Goal: Task Accomplishment & Management: Use online tool/utility

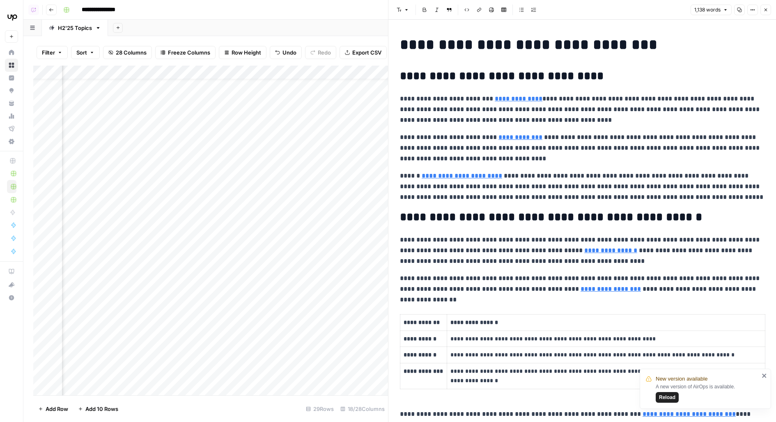
scroll to position [24, 1043]
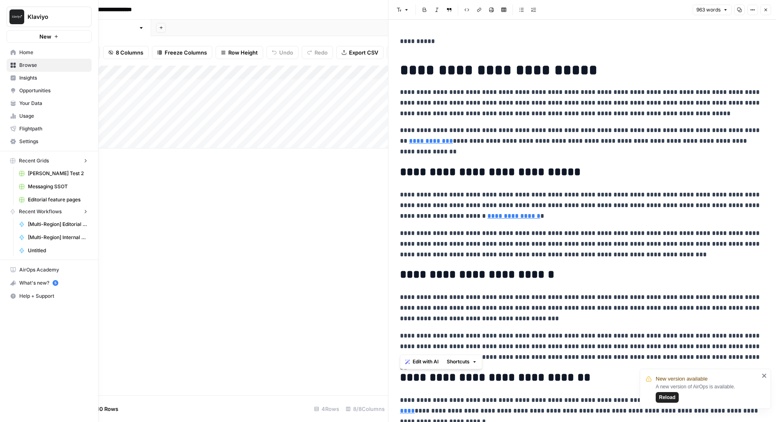
scroll to position [230, 0]
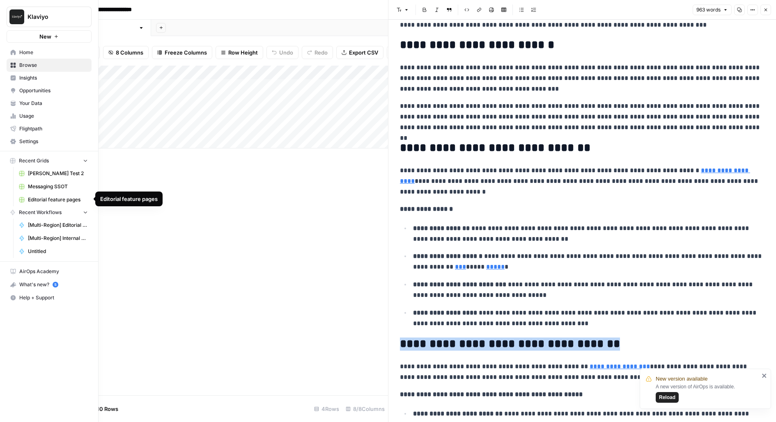
click at [44, 197] on span "Editorial feature pages" at bounding box center [58, 199] width 60 height 7
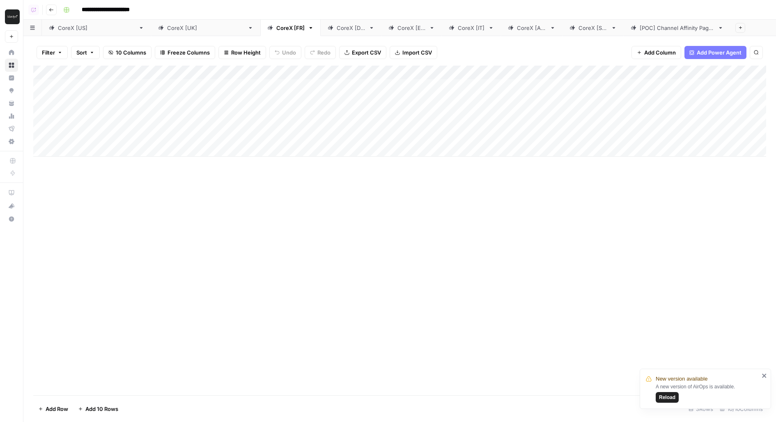
click at [63, 30] on div "CoreX [US]" at bounding box center [96, 28] width 77 height 8
drag, startPoint x: 191, startPoint y: 87, endPoint x: 254, endPoint y: 254, distance: 178.0
click at [254, 254] on div "Add Column" at bounding box center [399, 165] width 733 height 198
click at [404, 87] on div "Add Column" at bounding box center [399, 165] width 733 height 198
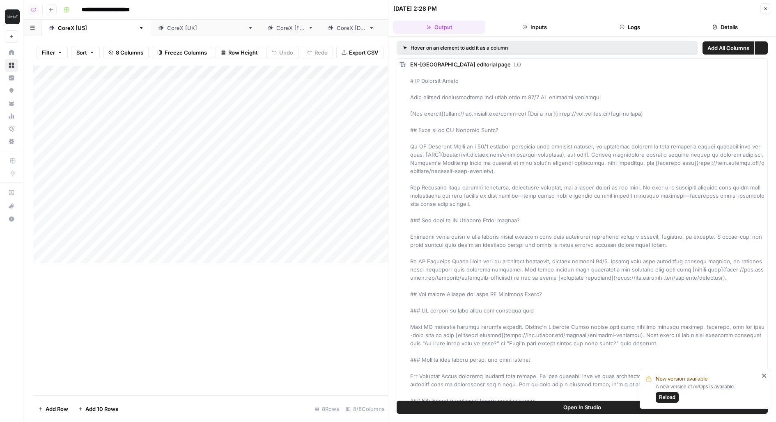
click at [639, 18] on header "08/21/25 at 2:28 PM Close Output Inputs Logs Details" at bounding box center [582, 18] width 388 height 37
click at [647, 38] on div "Hover on an element to add it as a column Add All Columns More options EN-US ed…" at bounding box center [582, 219] width 388 height 364
click at [643, 29] on button "Logs" at bounding box center [630, 27] width 92 height 13
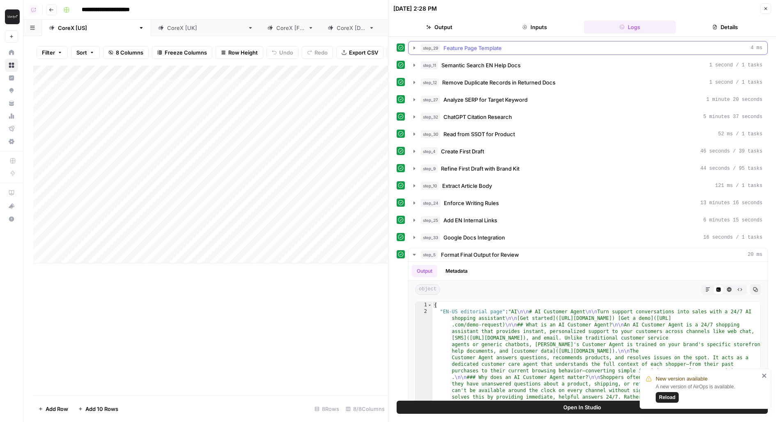
click at [554, 48] on div "step_29 Feature Page Template 4 ms" at bounding box center [592, 48] width 342 height 8
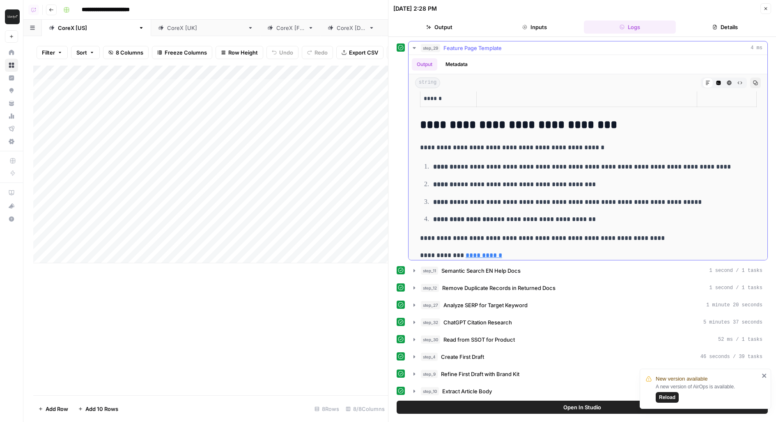
scroll to position [391, 0]
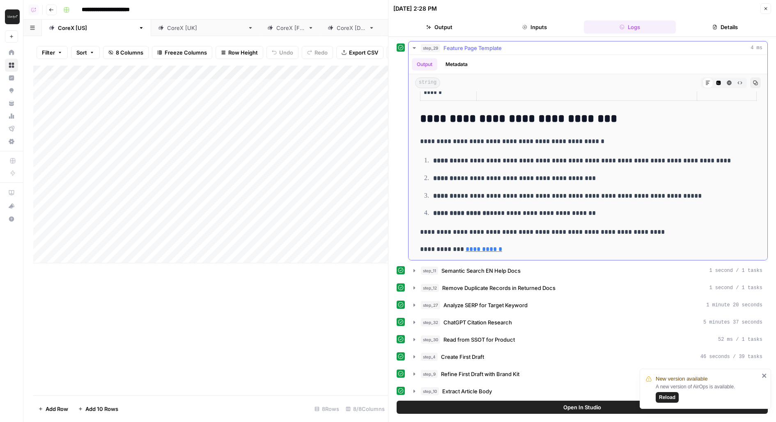
click at [494, 46] on span "Feature Page Template" at bounding box center [472, 48] width 58 height 8
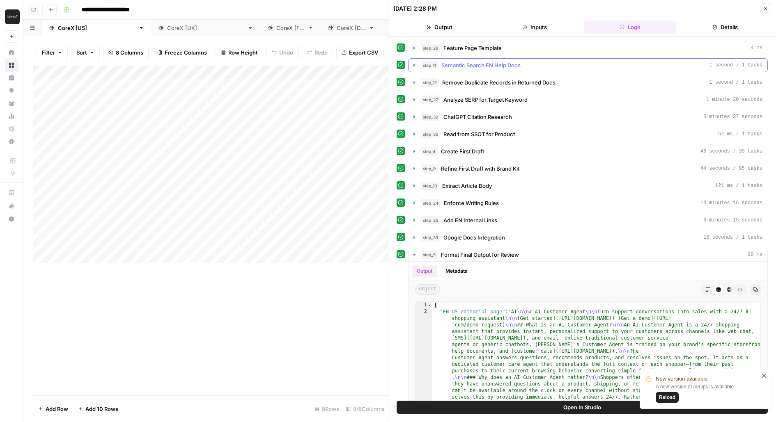
click at [495, 63] on span "Semantic Search EN Help Docs" at bounding box center [480, 65] width 79 height 8
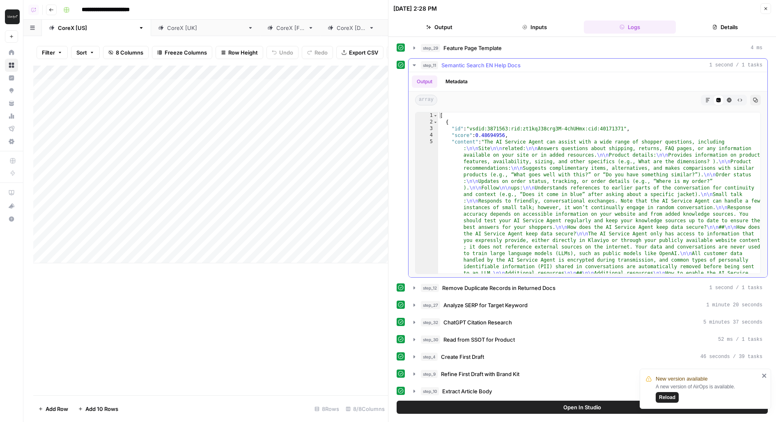
click at [494, 64] on span "Semantic Search EN Help Docs" at bounding box center [480, 65] width 79 height 8
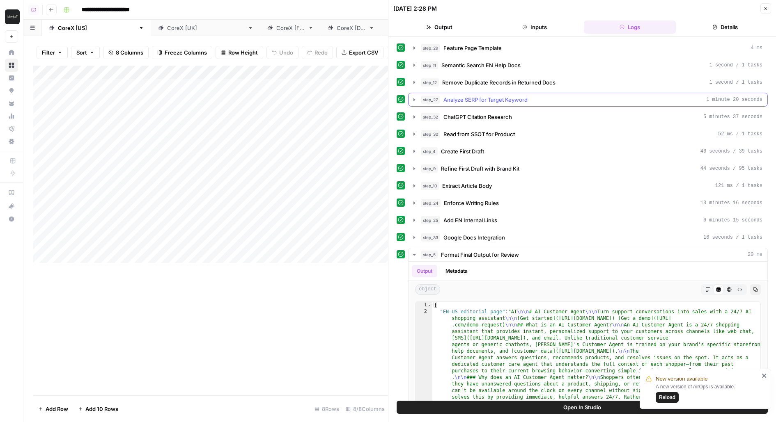
click at [521, 103] on button "step_27 Analyze SERP for Target Keyword 1 minute 20 seconds" at bounding box center [587, 99] width 359 height 13
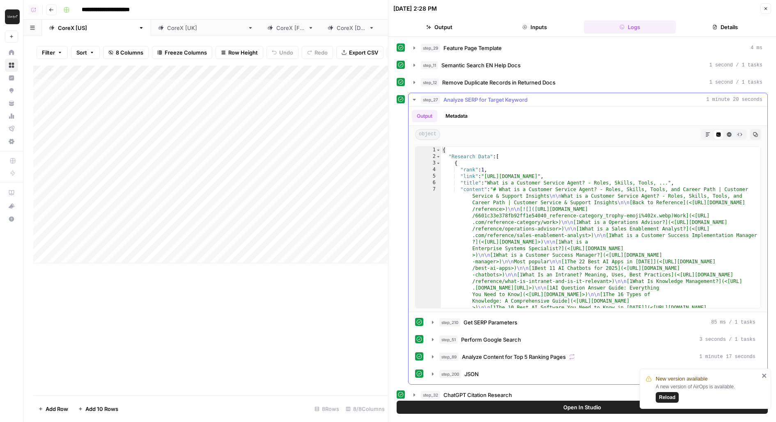
click at [521, 101] on span "Analyze SERP for Target Keyword" at bounding box center [485, 100] width 84 height 8
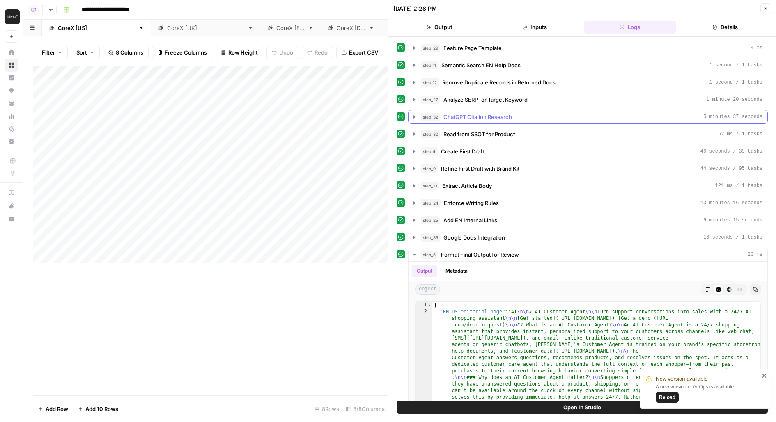
click at [495, 118] on span "ChatGPT Citation Research" at bounding box center [477, 117] width 69 height 8
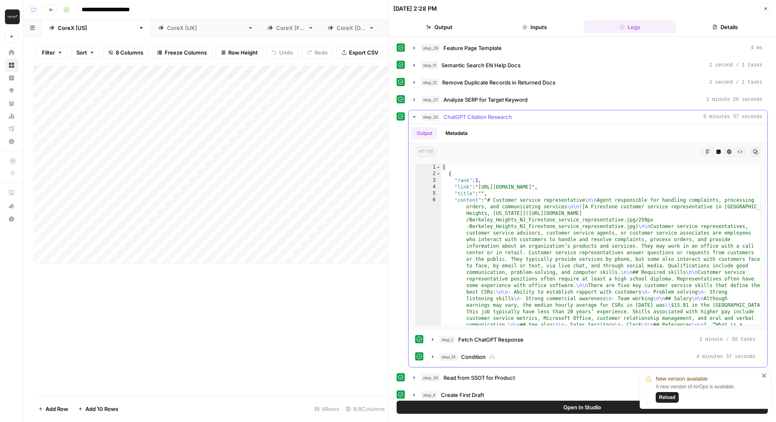
click at [495, 117] on span "ChatGPT Citation Research" at bounding box center [477, 117] width 69 height 8
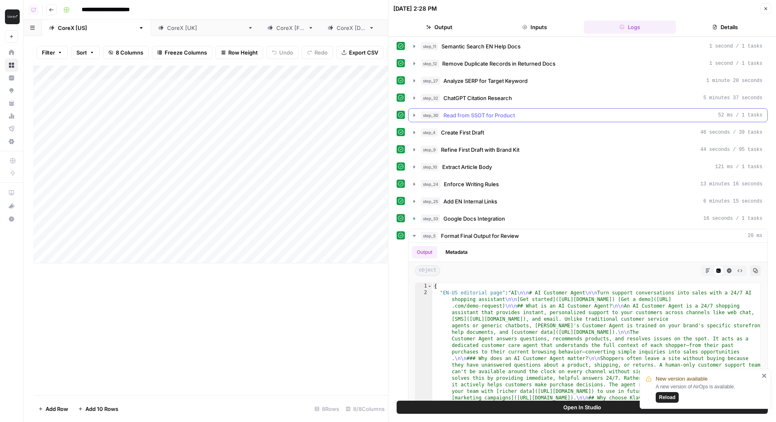
scroll to position [24, 0]
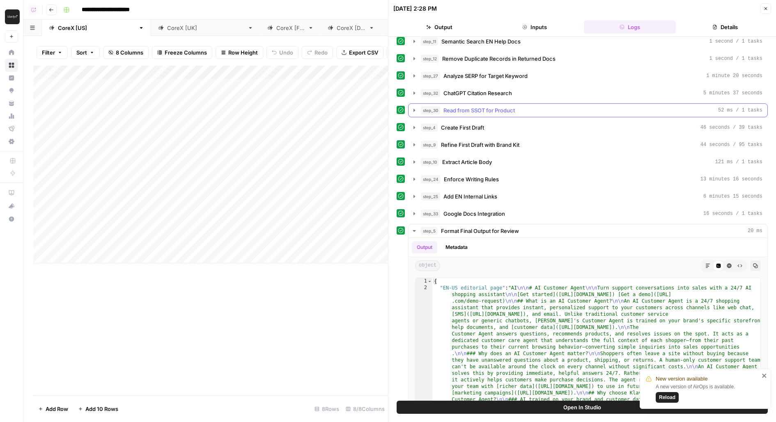
click at [489, 110] on span "Read from SSOT for Product" at bounding box center [478, 110] width 71 height 8
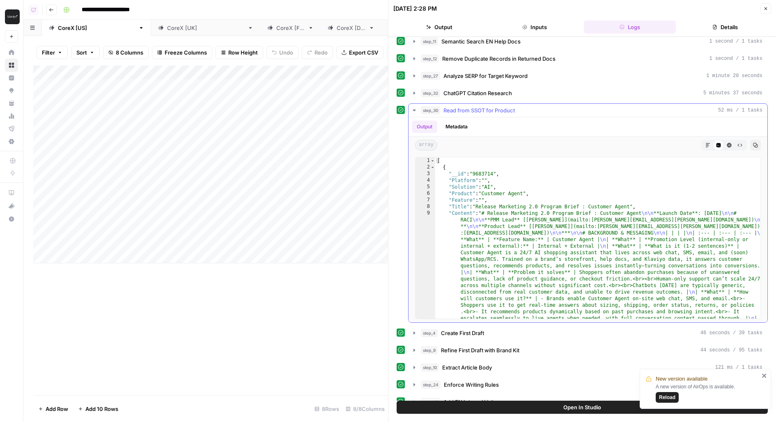
type textarea "**********"
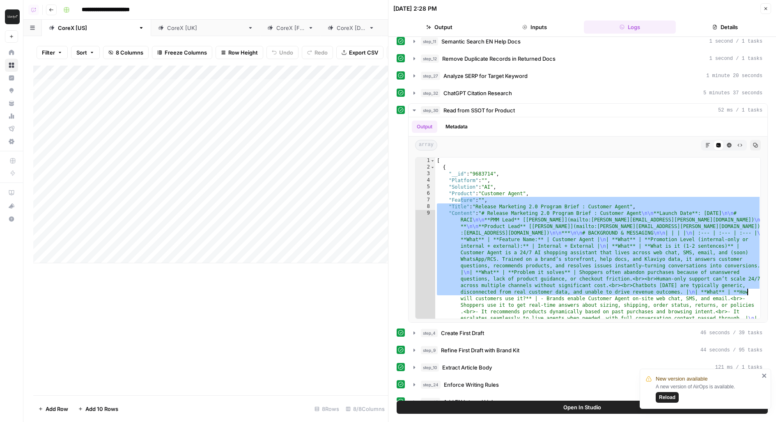
drag, startPoint x: 477, startPoint y: 197, endPoint x: 775, endPoint y: 297, distance: 314.4
click at [775, 297] on div "**********" at bounding box center [582, 219] width 388 height 364
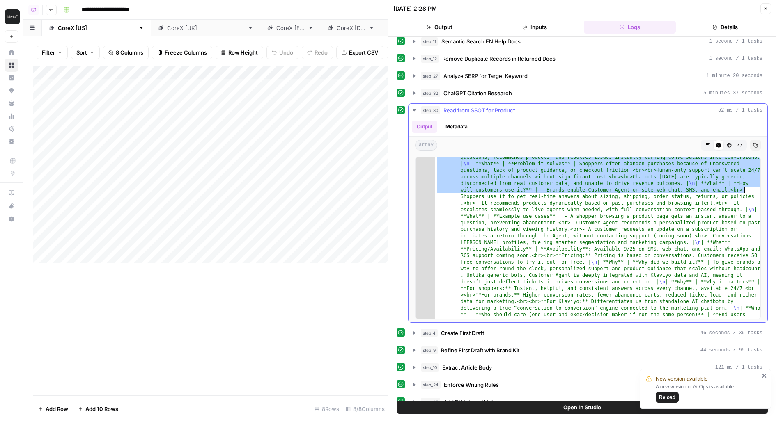
scroll to position [0, 0]
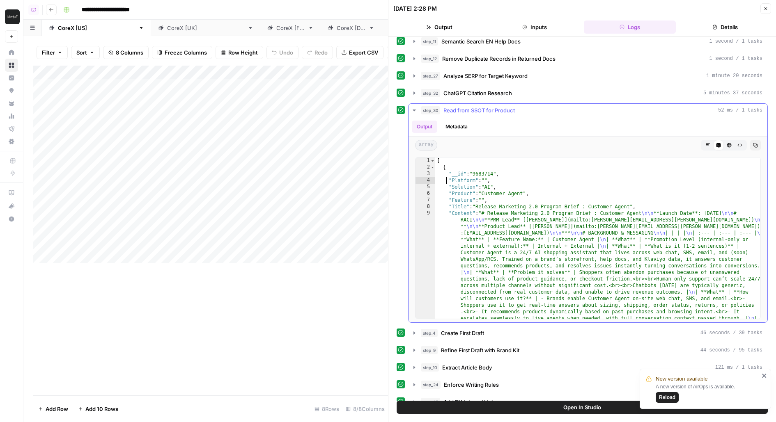
type textarea "**********"
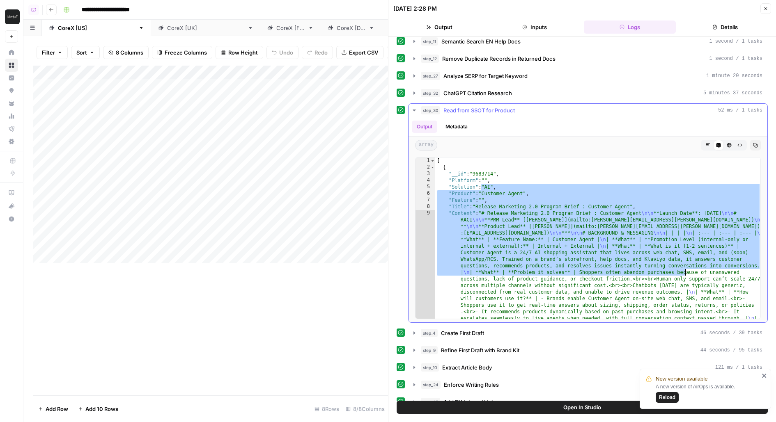
drag, startPoint x: 482, startPoint y: 182, endPoint x: 707, endPoint y: 285, distance: 247.6
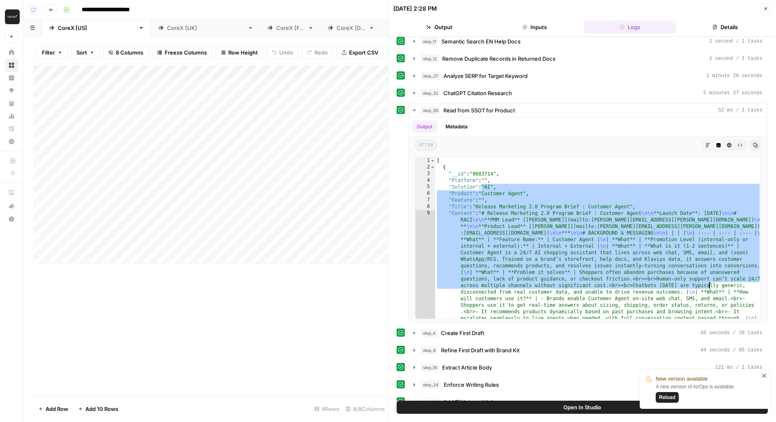
click at [511, 106] on span "Read from SSOT for Product" at bounding box center [478, 110] width 71 height 8
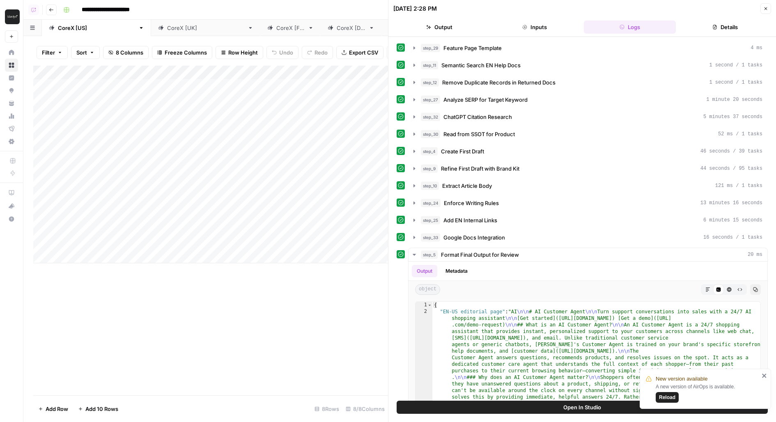
click at [452, 140] on div "step_29 Feature Page Template 4 ms step_11 Semantic Search EN Help Docs 1 secon…" at bounding box center [582, 254] width 371 height 427
click at [468, 149] on span "Create First Draft" at bounding box center [462, 151] width 43 height 8
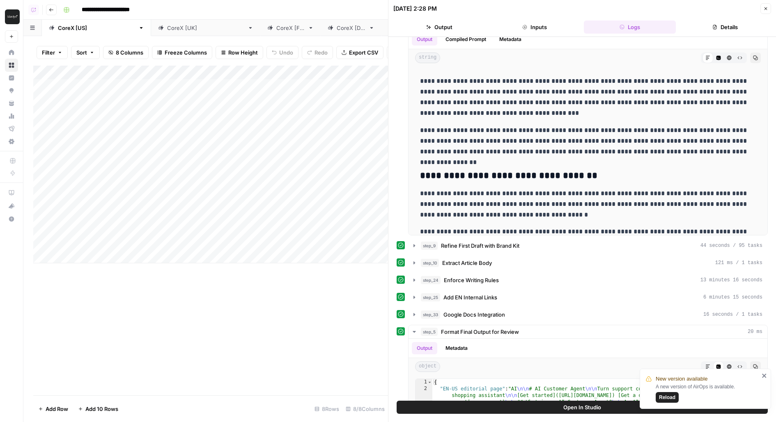
scroll to position [198, 0]
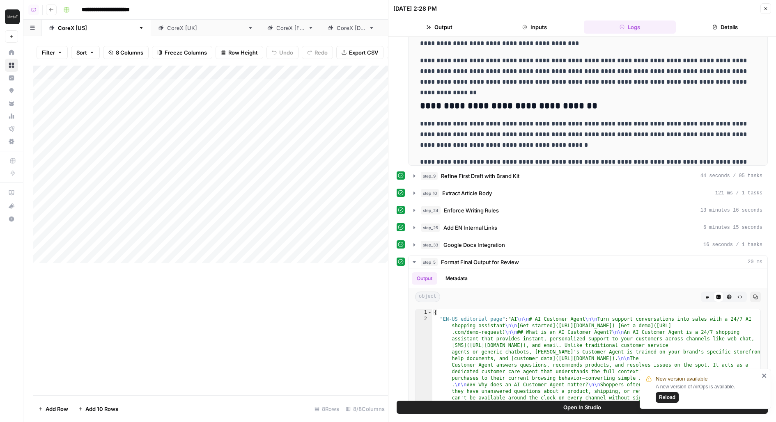
click at [534, 406] on button "Open In Studio" at bounding box center [582, 407] width 371 height 13
click at [736, 27] on button "Details" at bounding box center [725, 27] width 92 height 13
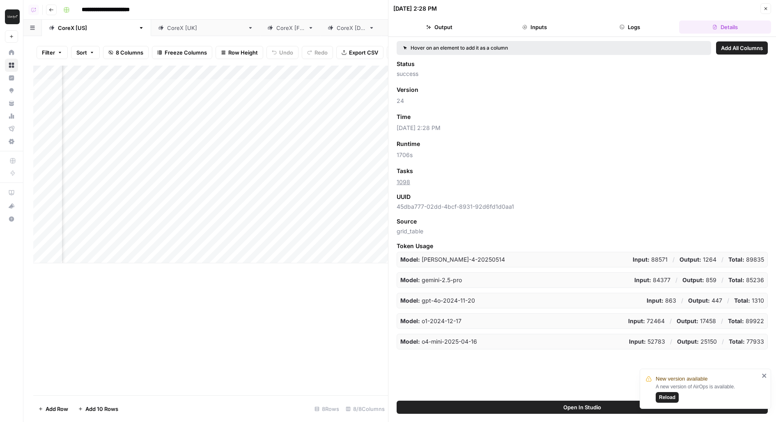
drag, startPoint x: 418, startPoint y: 157, endPoint x: 393, endPoint y: 156, distance: 25.5
click at [393, 157] on div "Hover on an element to add it as a column Add All Columns Status success Versio…" at bounding box center [582, 219] width 388 height 364
copy span "1706s"
click at [243, 108] on div "Add Column" at bounding box center [210, 165] width 355 height 198
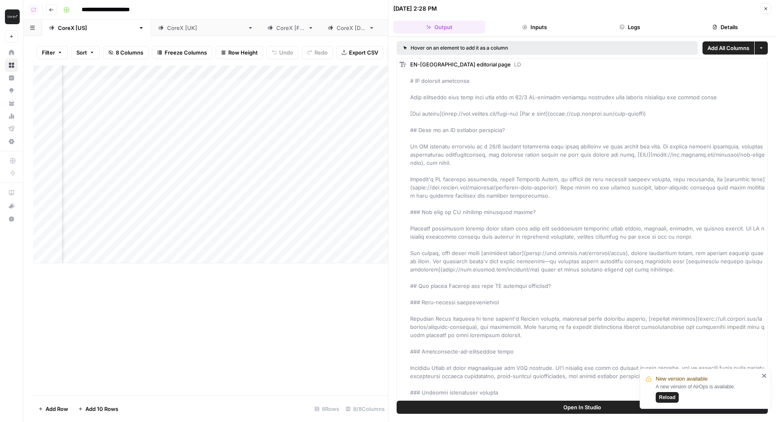
click at [167, 30] on div "CoreX [UK]" at bounding box center [205, 28] width 77 height 8
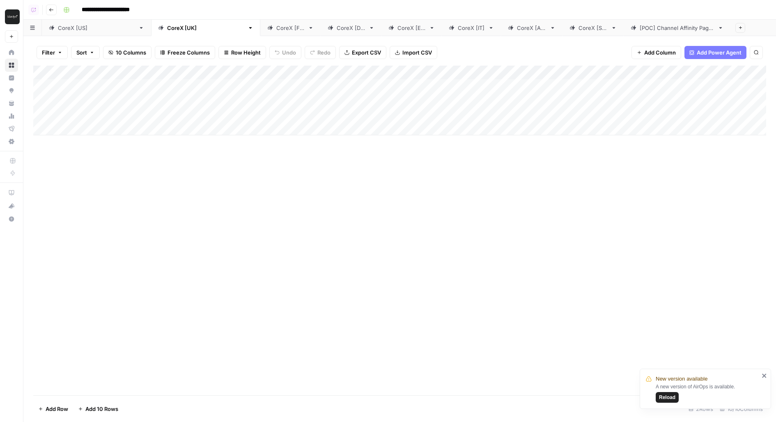
click at [609, 67] on div "Add Column" at bounding box center [399, 101] width 733 height 70
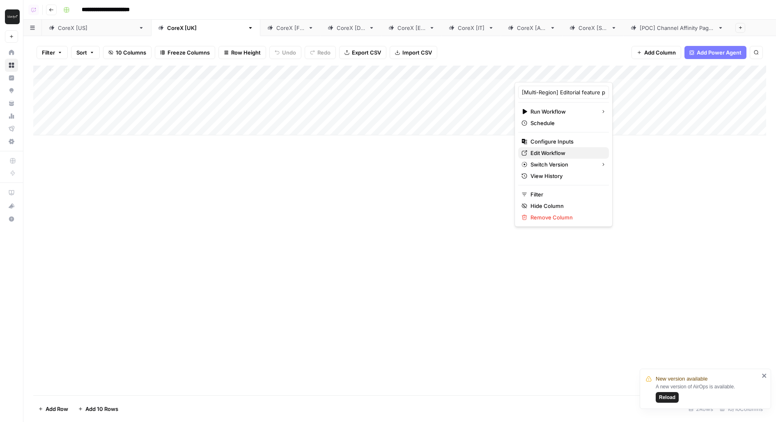
click at [562, 150] on span "Edit Workflow" at bounding box center [566, 153] width 72 height 8
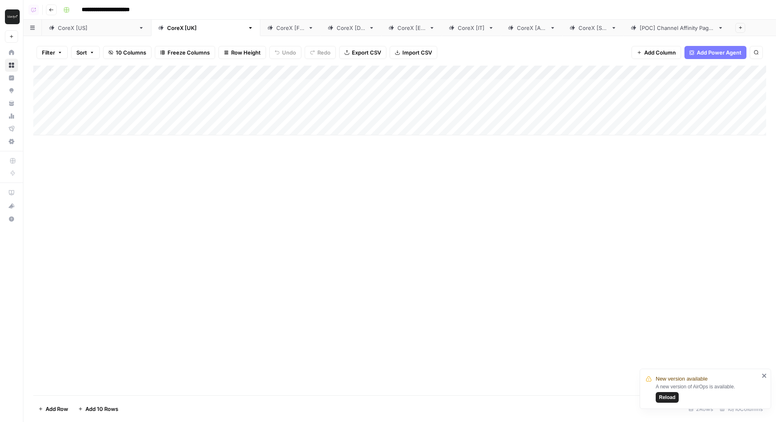
click at [65, 28] on div "CoreX [US]" at bounding box center [96, 28] width 77 height 8
click at [705, 84] on div "Add Column" at bounding box center [399, 165] width 733 height 198
click at [151, 34] on link "CoreX [UK]" at bounding box center [205, 28] width 109 height 16
drag, startPoint x: 127, startPoint y: 91, endPoint x: 330, endPoint y: 116, distance: 204.7
click at [330, 116] on div "Add Column" at bounding box center [399, 101] width 733 height 70
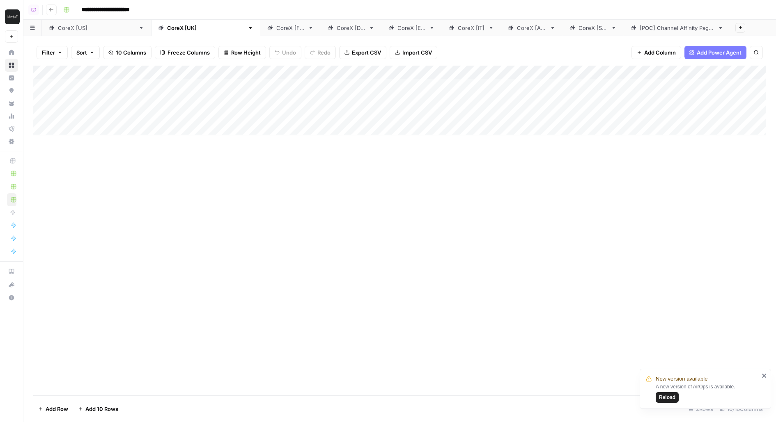
click at [310, 89] on div "Add Column" at bounding box center [399, 101] width 733 height 70
click at [46, 25] on link "CoreX [US]" at bounding box center [96, 28] width 109 height 16
click at [167, 30] on div "CoreX [UK]" at bounding box center [205, 28] width 77 height 8
click at [276, 31] on div "CoreX [FR]" at bounding box center [290, 28] width 28 height 8
click at [536, 70] on div "Add Column" at bounding box center [399, 111] width 733 height 91
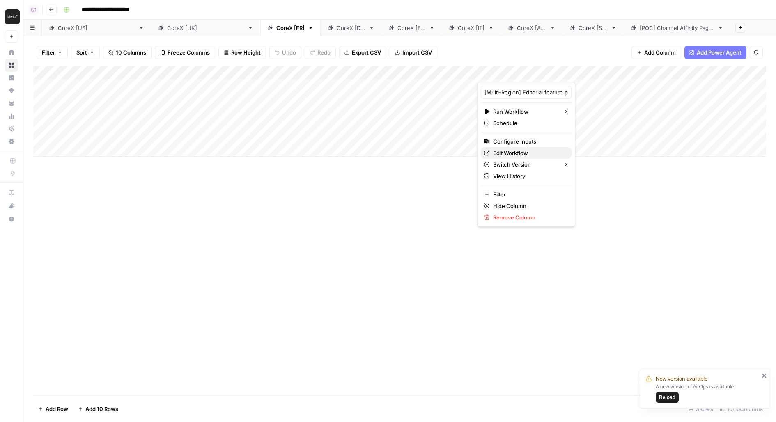
click at [521, 149] on span "Edit Workflow" at bounding box center [529, 153] width 72 height 8
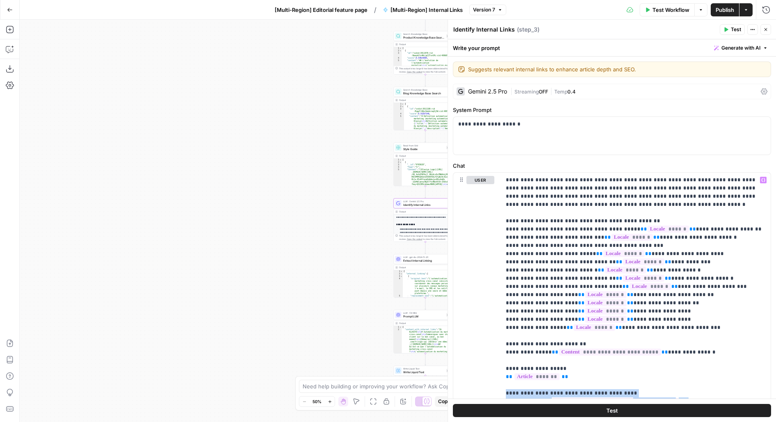
scroll to position [163, 0]
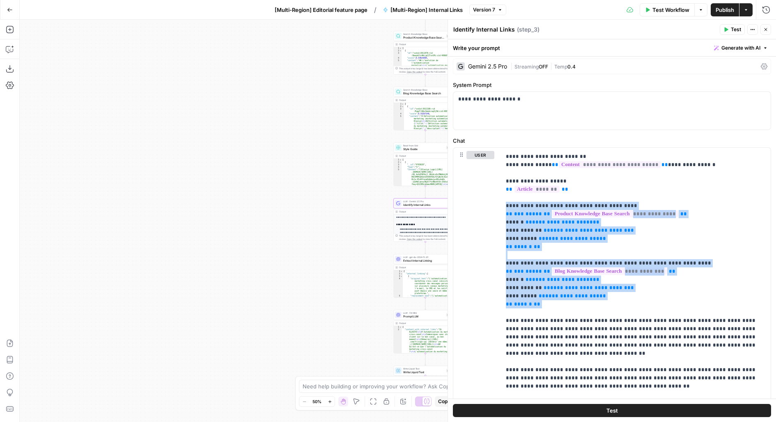
click at [12, 10] on icon "button" at bounding box center [10, 10] width 6 height 6
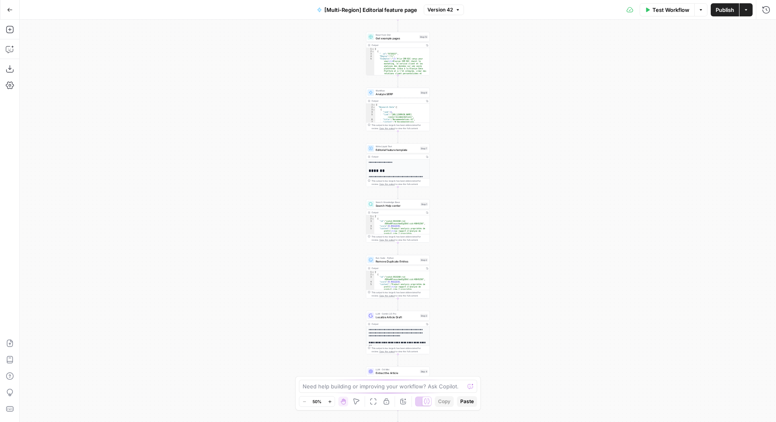
click at [15, 12] on button "Go Back" at bounding box center [9, 9] width 15 height 15
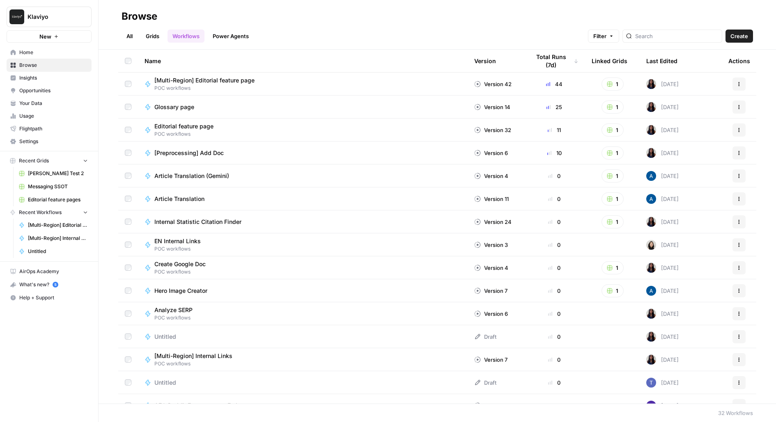
click at [45, 53] on span "Home" at bounding box center [53, 52] width 69 height 7
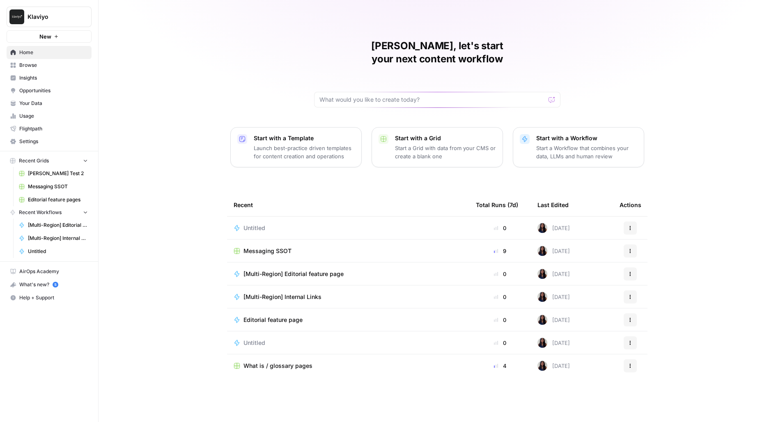
click at [295, 362] on span "What is / glossary pages" at bounding box center [277, 366] width 69 height 8
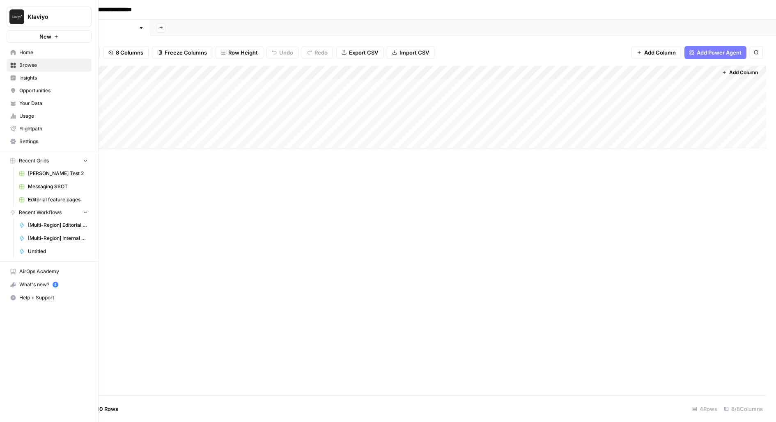
click at [33, 199] on span "Editorial feature pages" at bounding box center [58, 199] width 60 height 7
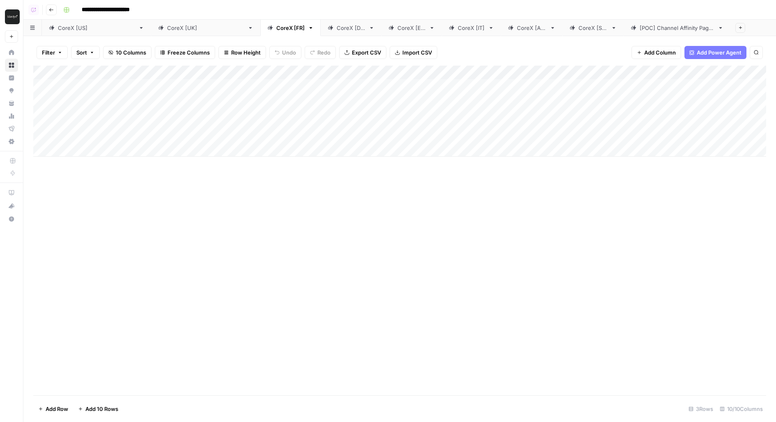
click at [60, 30] on div "CoreX [US]" at bounding box center [96, 28] width 77 height 8
click at [388, 73] on div "Add Column" at bounding box center [399, 165] width 733 height 198
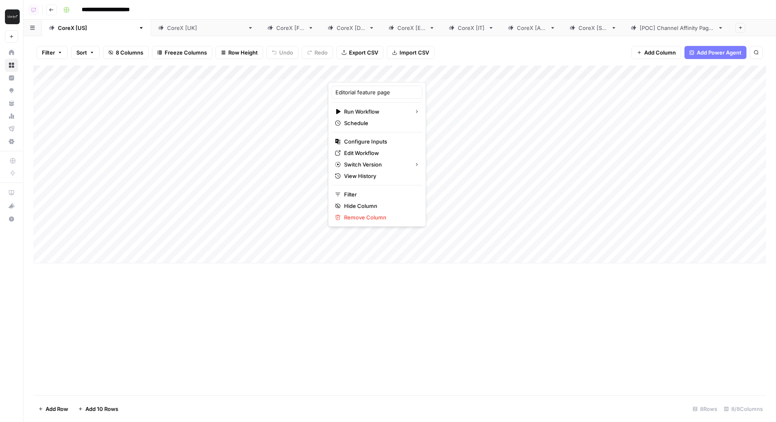
click at [383, 151] on span "Edit Workflow" at bounding box center [380, 153] width 72 height 8
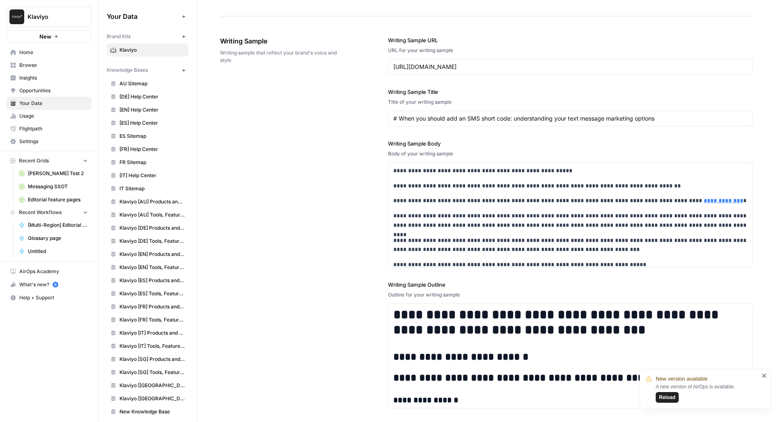
scroll to position [1114, 0]
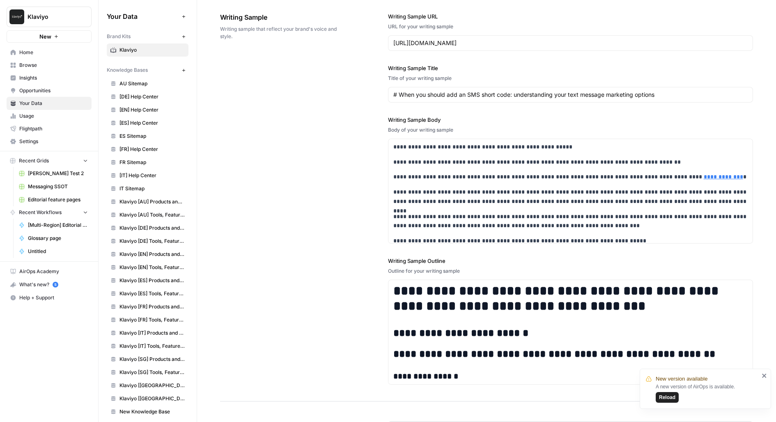
click at [33, 186] on span "Messaging SSOT" at bounding box center [58, 186] width 60 height 7
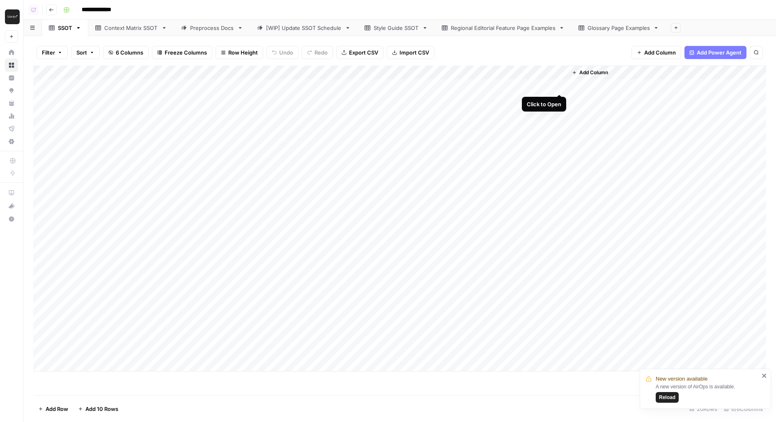
click at [559, 85] on div "Add Column" at bounding box center [399, 219] width 733 height 306
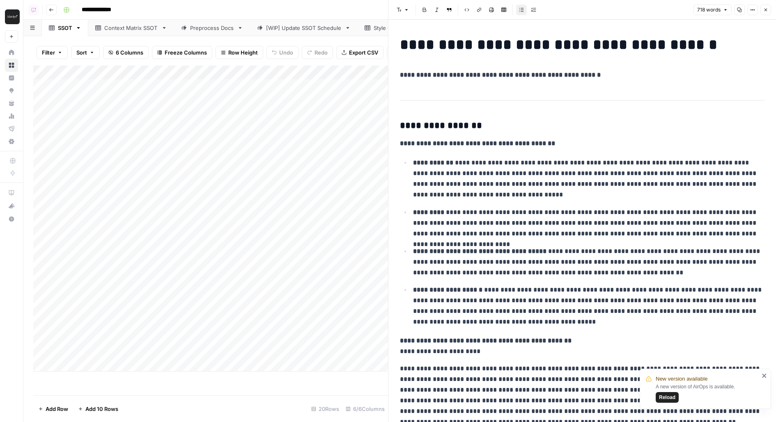
click at [766, 11] on icon "button" at bounding box center [765, 9] width 5 height 5
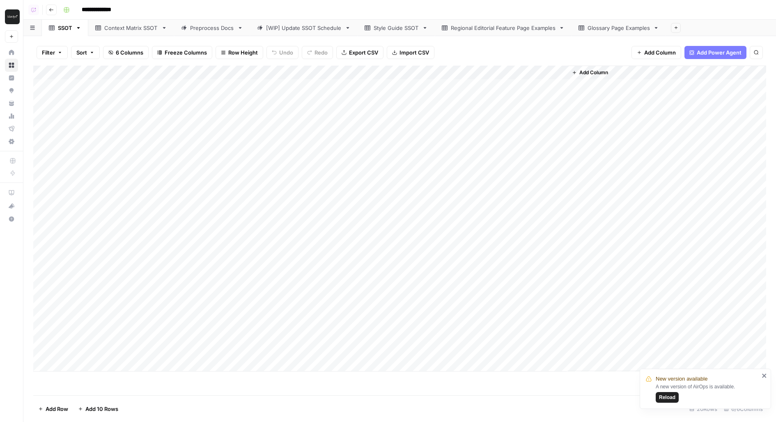
drag, startPoint x: 141, startPoint y: 113, endPoint x: 275, endPoint y: 113, distance: 134.6
click at [276, 113] on div "Add Column" at bounding box center [399, 219] width 733 height 306
drag, startPoint x: 169, startPoint y: 127, endPoint x: 221, endPoint y: 122, distance: 52.0
click at [221, 122] on div "Add Column" at bounding box center [399, 219] width 733 height 306
drag, startPoint x: 155, startPoint y: 83, endPoint x: 154, endPoint y: 327, distance: 243.8
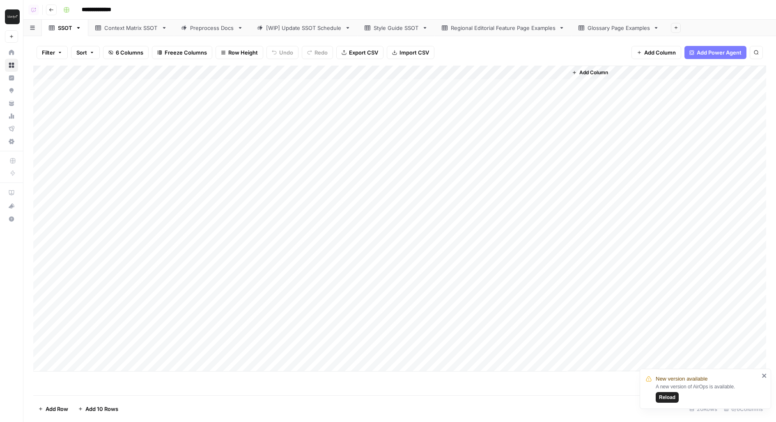
click at [154, 327] on div "Add Column" at bounding box center [399, 219] width 733 height 306
drag, startPoint x: 244, startPoint y: 89, endPoint x: 244, endPoint y: 311, distance: 221.3
click at [244, 311] on div "Add Column" at bounding box center [399, 219] width 733 height 306
click at [560, 100] on div "Add Column" at bounding box center [399, 219] width 733 height 306
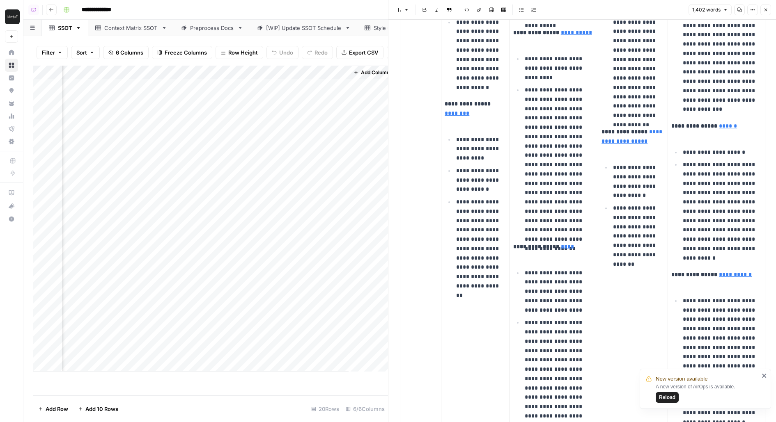
scroll to position [0, 225]
click at [764, 10] on icon "button" at bounding box center [765, 9] width 5 height 5
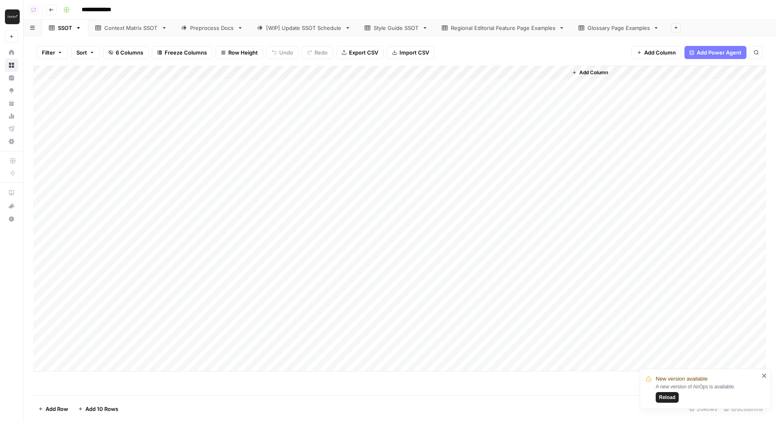
click at [618, 23] on link "Glossary Page Examples" at bounding box center [618, 28] width 94 height 16
click at [494, 32] on link "Regional Editorial Feature Page Examples" at bounding box center [503, 28] width 137 height 16
drag, startPoint x: 131, startPoint y: 83, endPoint x: 281, endPoint y: 168, distance: 172.0
click at [281, 168] on div "Add Column" at bounding box center [399, 121] width 733 height 111
click at [292, 100] on div "Add Column" at bounding box center [399, 121] width 733 height 111
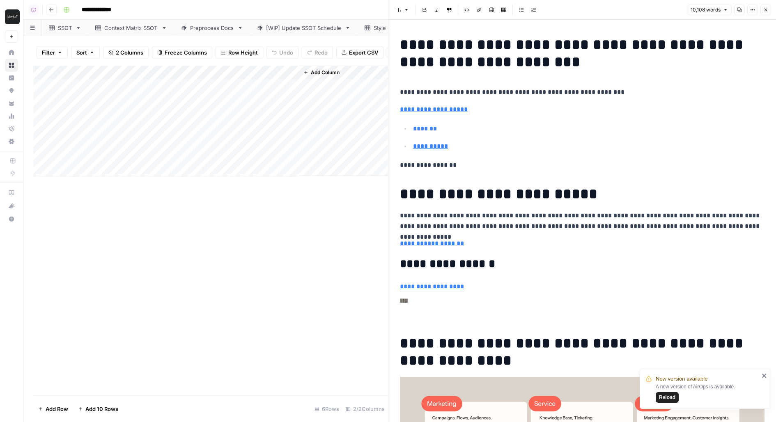
click at [291, 115] on div "Add Column" at bounding box center [210, 121] width 355 height 111
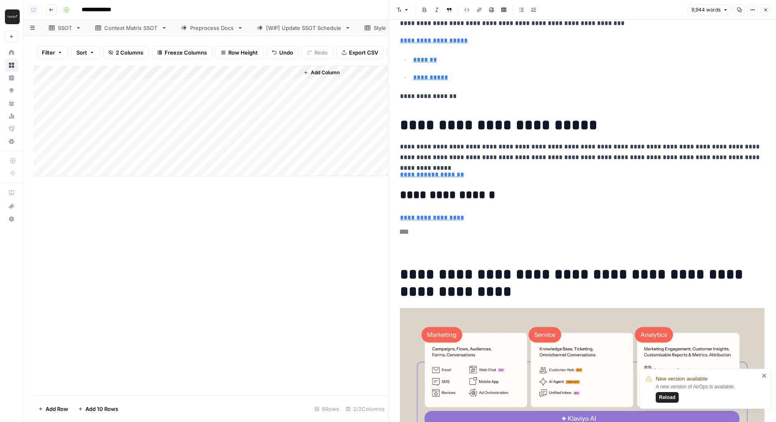
scroll to position [128, 0]
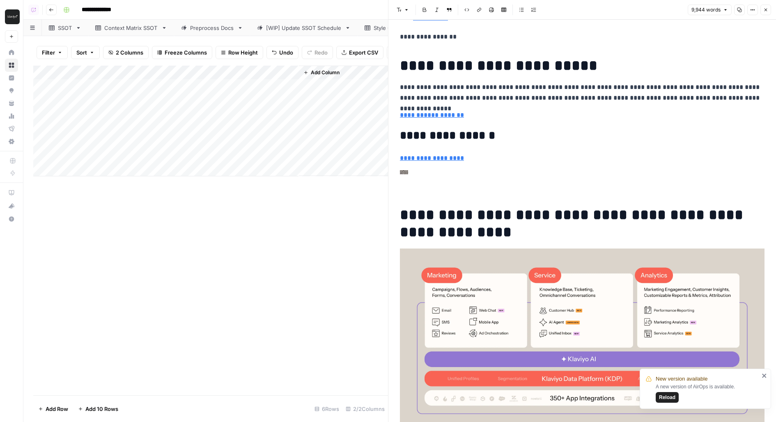
click at [292, 125] on div "Add Column" at bounding box center [210, 121] width 355 height 111
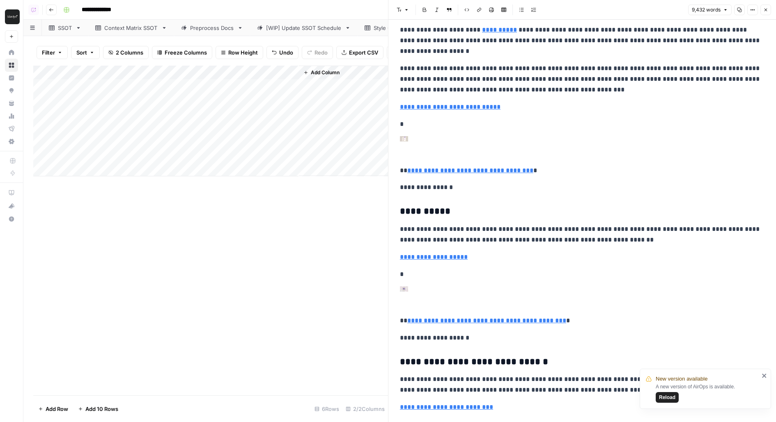
scroll to position [1256, 0]
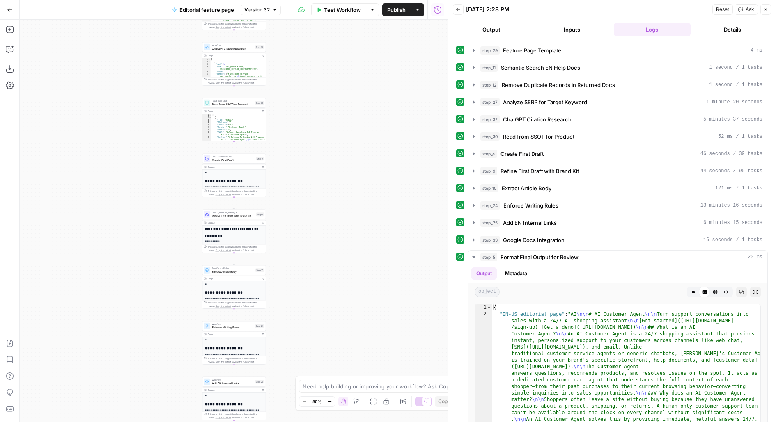
drag, startPoint x: 298, startPoint y: 210, endPoint x: 298, endPoint y: 173, distance: 37.4
click at [298, 173] on div "**********" at bounding box center [234, 221] width 428 height 403
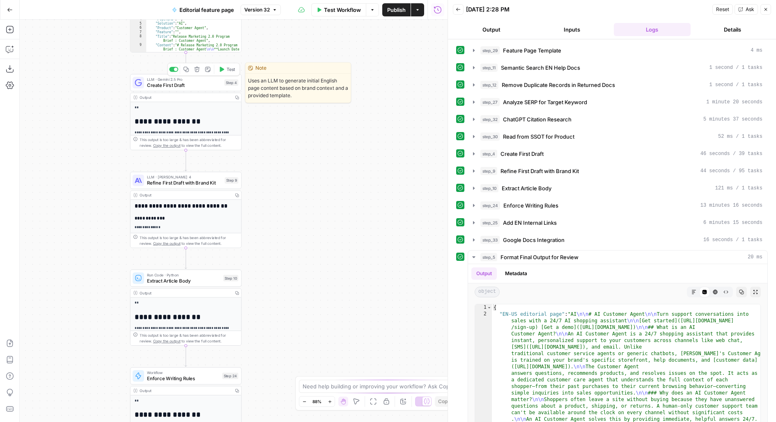
click at [191, 83] on span "Create First Draft" at bounding box center [184, 85] width 74 height 7
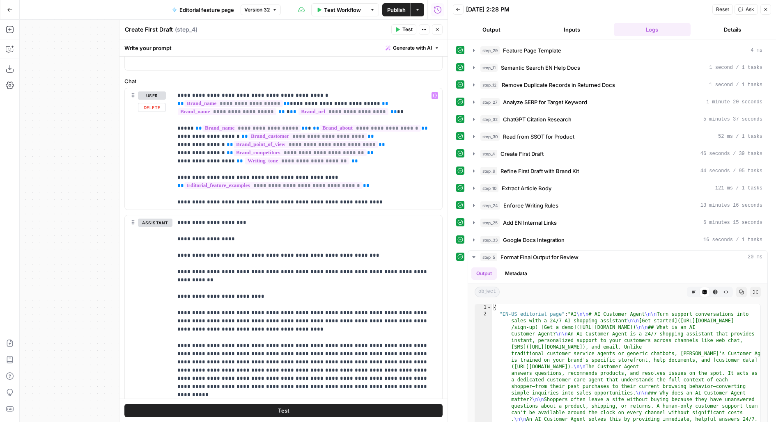
scroll to position [79, 0]
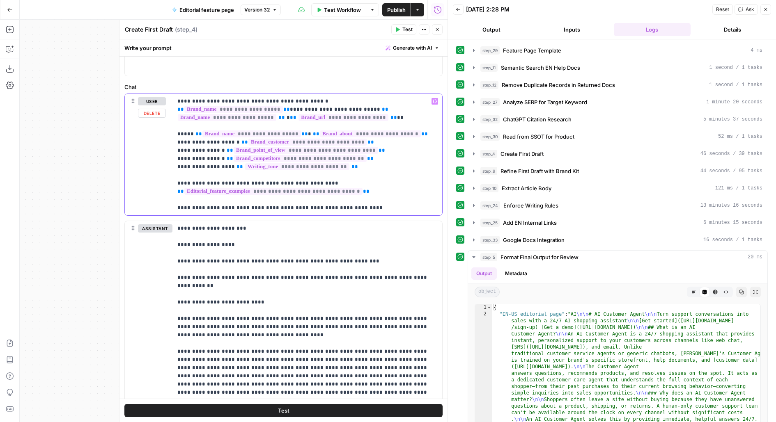
drag, startPoint x: 173, startPoint y: 99, endPoint x: 427, endPoint y: 224, distance: 282.2
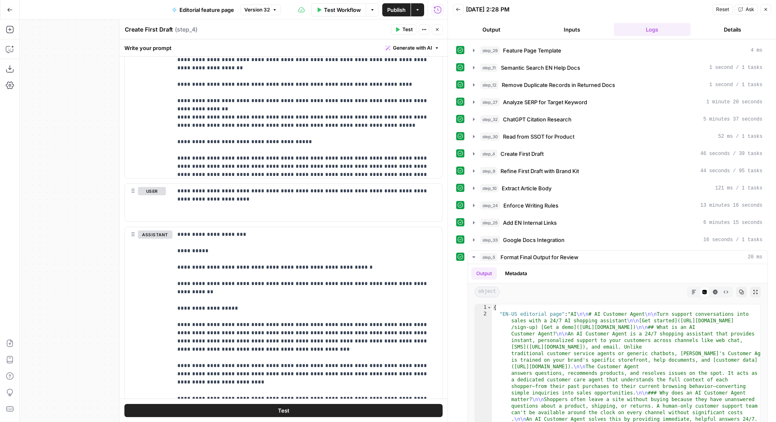
scroll to position [464, 0]
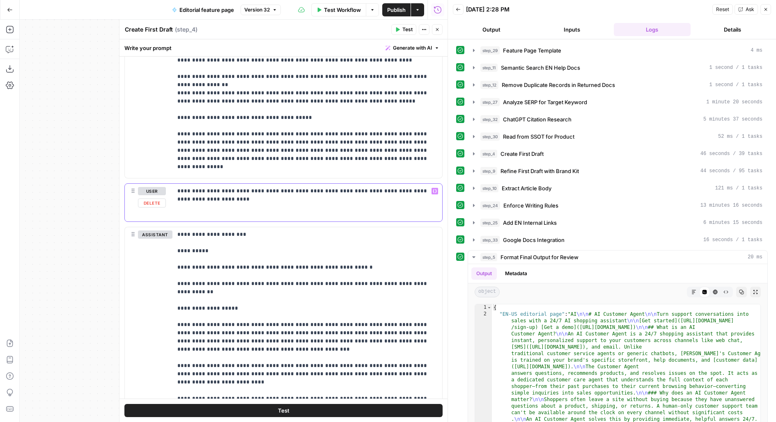
drag, startPoint x: 206, startPoint y: 192, endPoint x: 442, endPoint y: 196, distance: 235.2
click at [442, 196] on div "**********" at bounding box center [307, 203] width 270 height 38
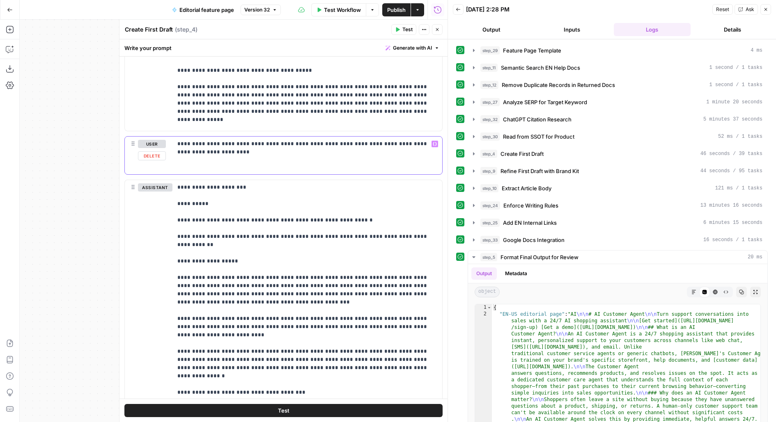
click at [396, 146] on div "**********" at bounding box center [307, 156] width 270 height 38
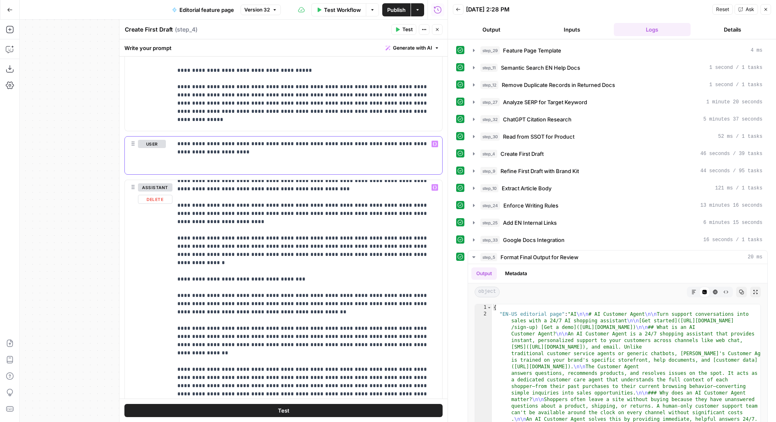
scroll to position [130, 0]
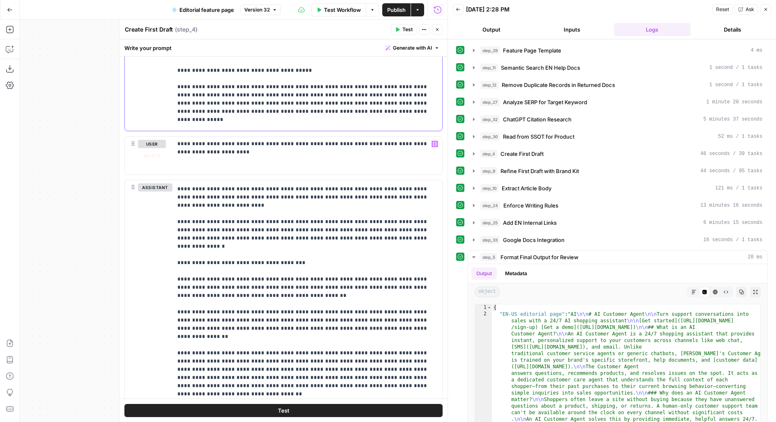
drag, startPoint x: 340, startPoint y: 124, endPoint x: 353, endPoint y: 107, distance: 21.3
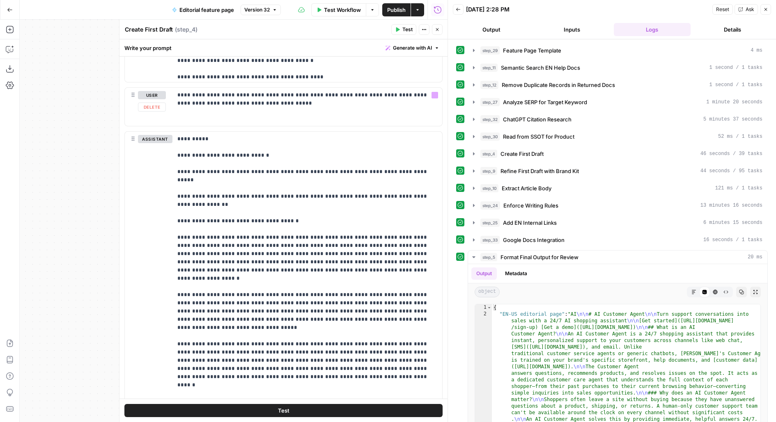
scroll to position [943, 0]
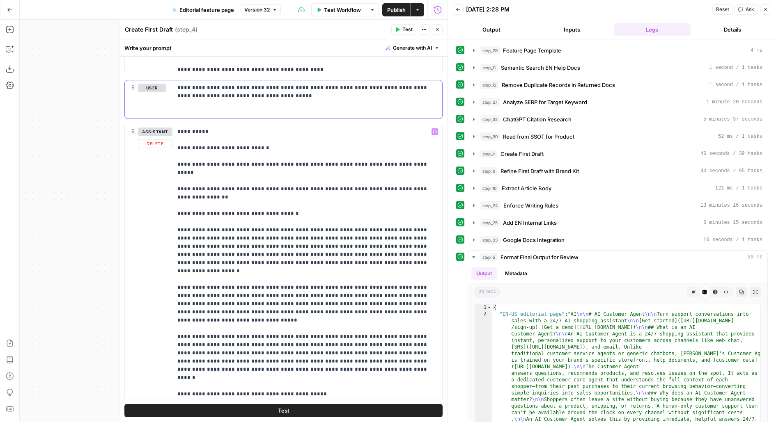
drag, startPoint x: 320, startPoint y: 103, endPoint x: 132, endPoint y: 25, distance: 203.0
click at [318, 103] on div "**********" at bounding box center [307, 99] width 270 height 38
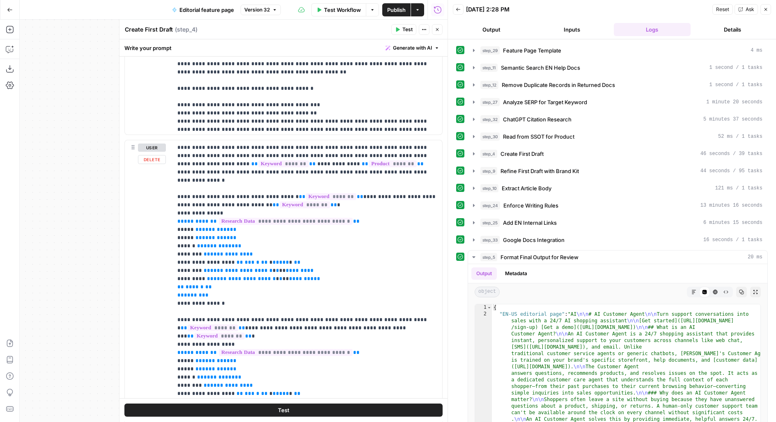
scroll to position [1268, 0]
drag, startPoint x: 177, startPoint y: 185, endPoint x: 244, endPoint y: 284, distance: 119.5
click at [243, 284] on p "**********" at bounding box center [307, 392] width 260 height 501
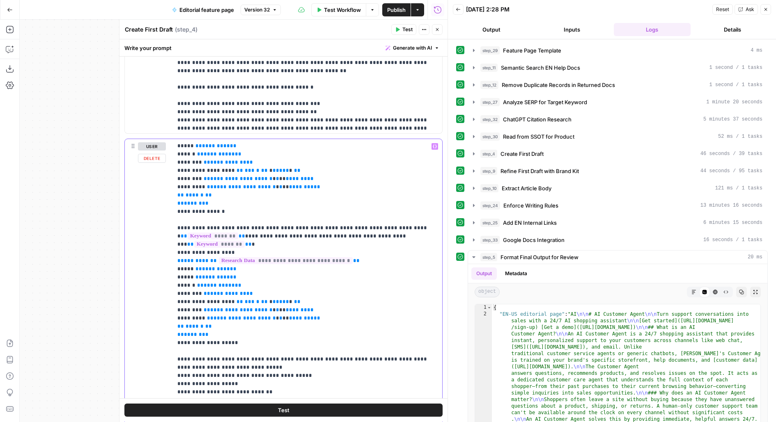
scroll to position [101, 0]
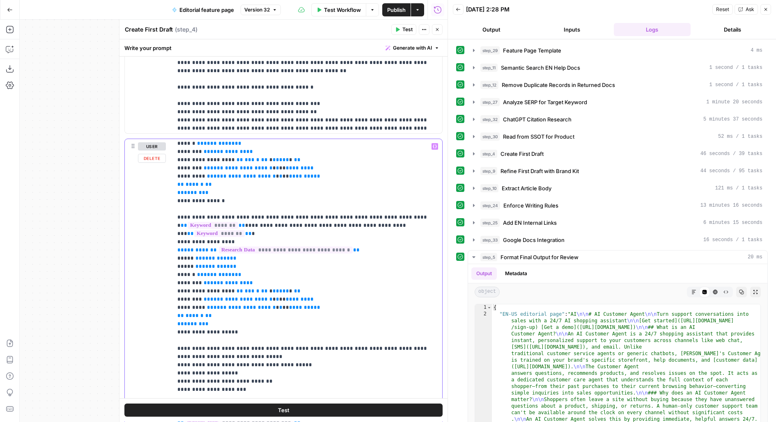
drag, startPoint x: 177, startPoint y: 208, endPoint x: 253, endPoint y: 324, distance: 139.4
click at [254, 325] on p "**********" at bounding box center [307, 291] width 260 height 501
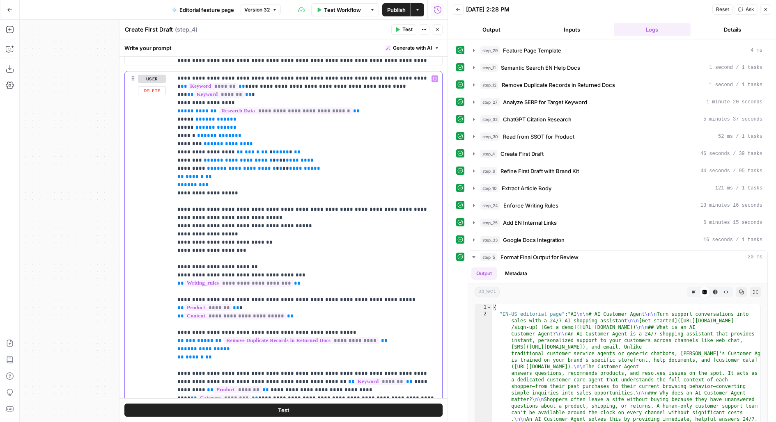
scroll to position [1346, 0]
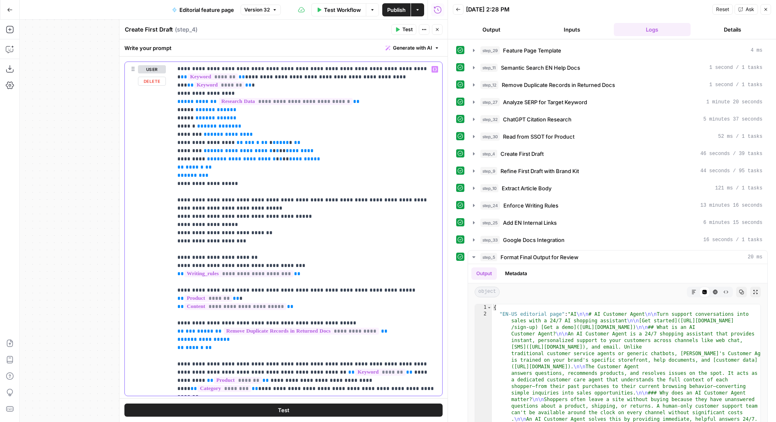
drag, startPoint x: 350, startPoint y: 264, endPoint x: 177, endPoint y: 215, distance: 179.8
click at [177, 216] on p "**********" at bounding box center [307, 142] width 260 height 501
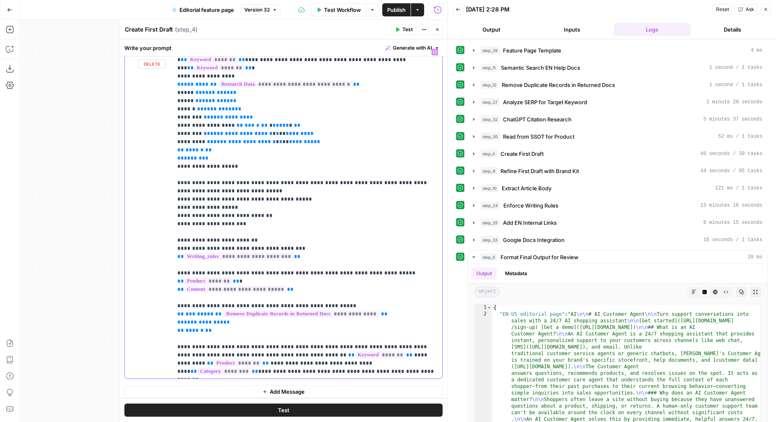
scroll to position [1364, 0]
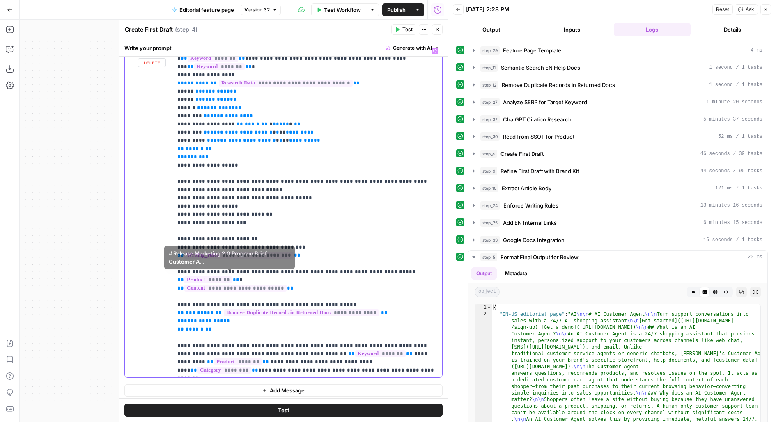
drag, startPoint x: 322, startPoint y: 277, endPoint x: 147, endPoint y: 275, distance: 175.3
click at [147, 275] on div "**********" at bounding box center [283, 211] width 317 height 334
drag, startPoint x: 219, startPoint y: 318, endPoint x: 143, endPoint y: 280, distance: 85.0
click at [143, 280] on div "**********" at bounding box center [283, 211] width 317 height 334
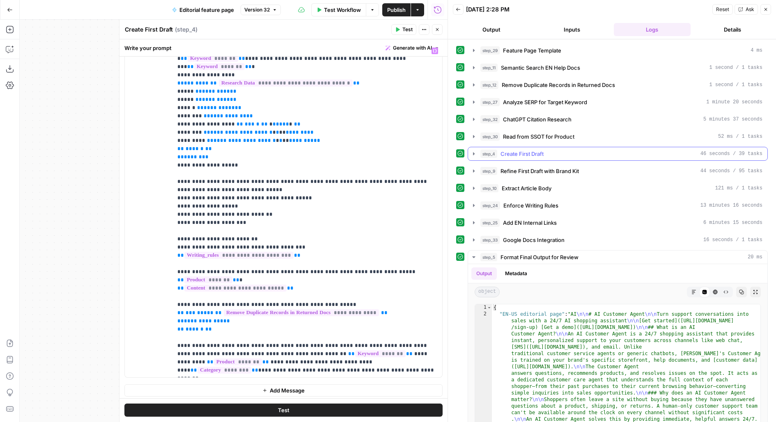
click at [544, 147] on button "step_4 Create First Draft 46 seconds / 39 tasks" at bounding box center [617, 153] width 299 height 13
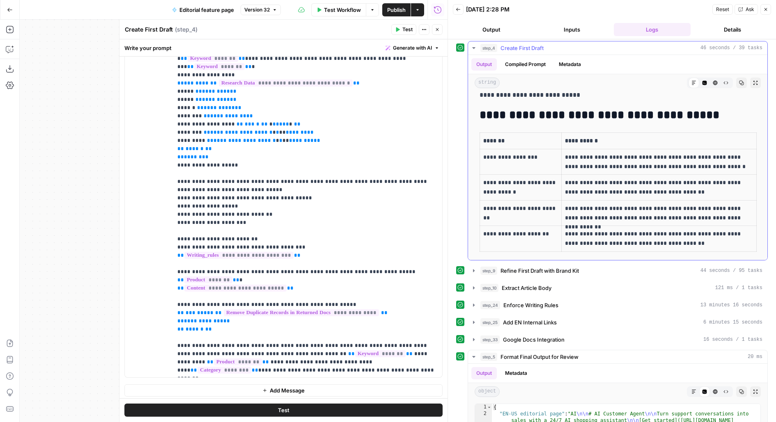
scroll to position [523, 0]
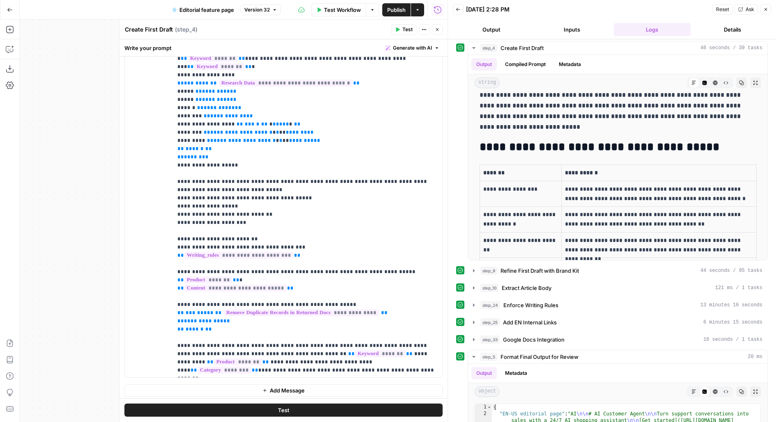
click at [437, 32] on icon "button" at bounding box center [437, 29] width 5 height 5
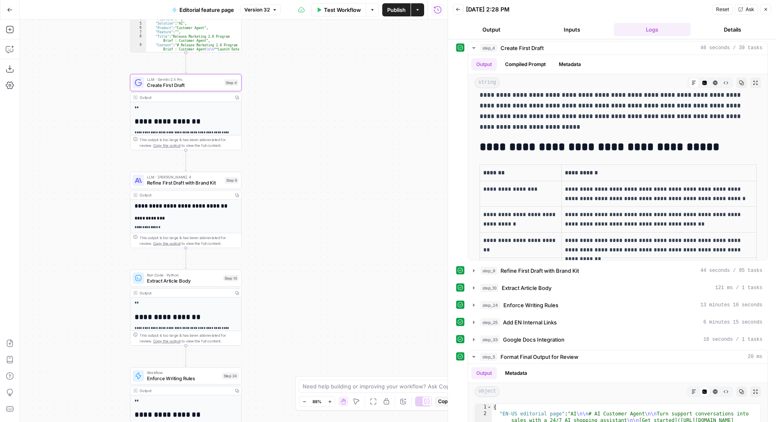
click at [156, 183] on span "Refine First Draft with Brand Kit" at bounding box center [184, 182] width 75 height 7
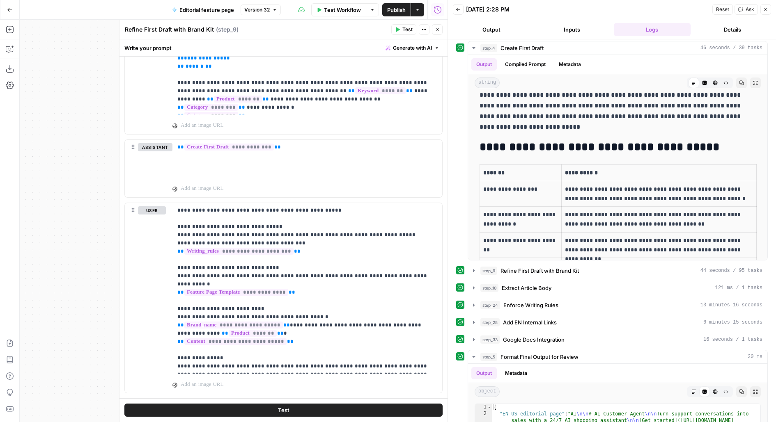
scroll to position [1337, 0]
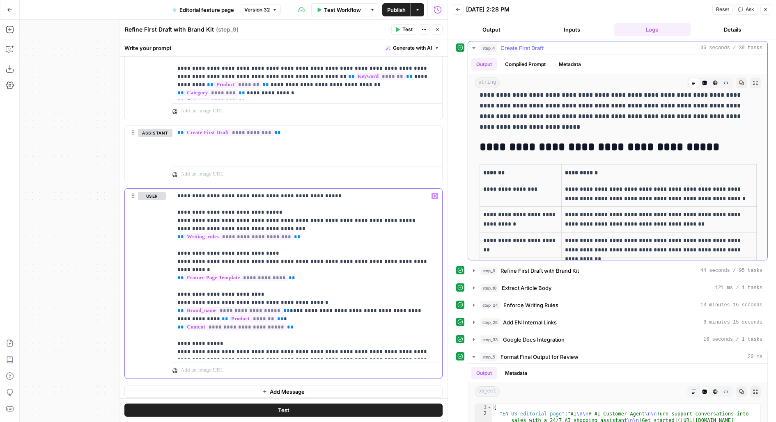
drag, startPoint x: 188, startPoint y: 208, endPoint x: 497, endPoint y: 221, distance: 309.8
click at [497, 222] on body "**********" at bounding box center [388, 211] width 776 height 422
drag, startPoint x: 177, startPoint y: 251, endPoint x: 443, endPoint y: 266, distance: 266.4
drag, startPoint x: 179, startPoint y: 284, endPoint x: 404, endPoint y: 302, distance: 225.6
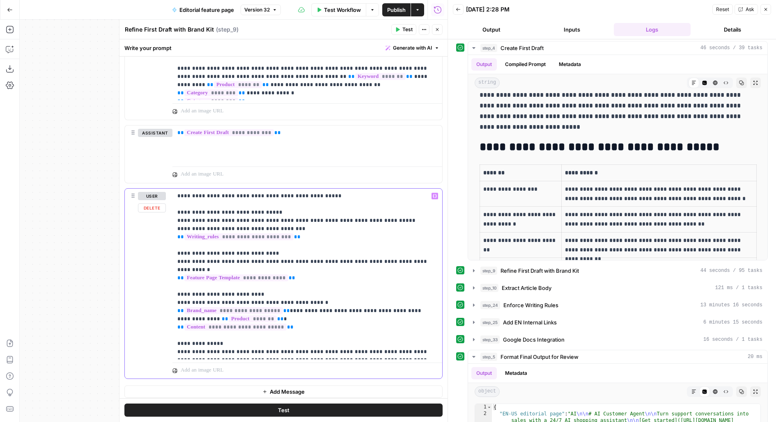
click at [404, 302] on p "**********" at bounding box center [307, 274] width 260 height 164
click at [655, 267] on div "step_9 Refine First Draft with Brand Kit 44 seconds / 95 tasks" at bounding box center [621, 271] width 282 height 8
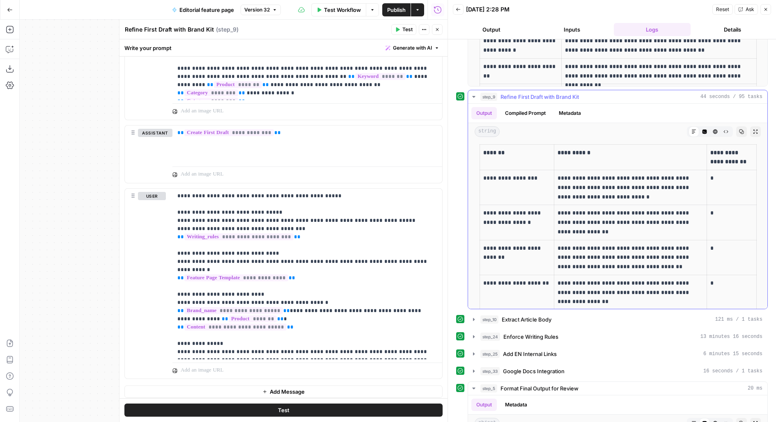
scroll to position [1135, 0]
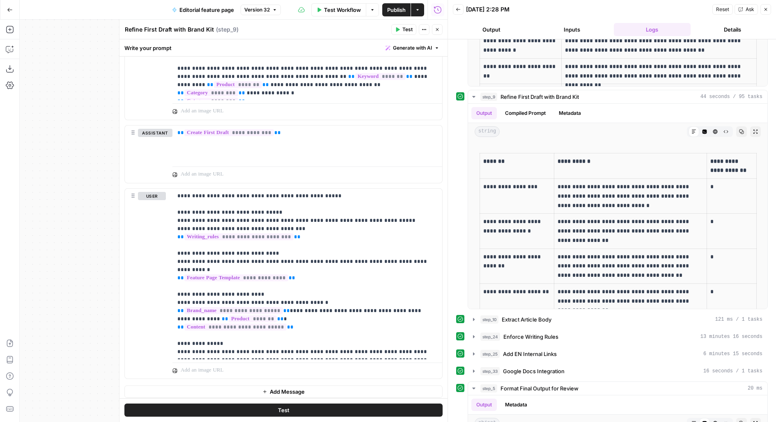
click at [436, 32] on button "Close" at bounding box center [437, 29] width 11 height 11
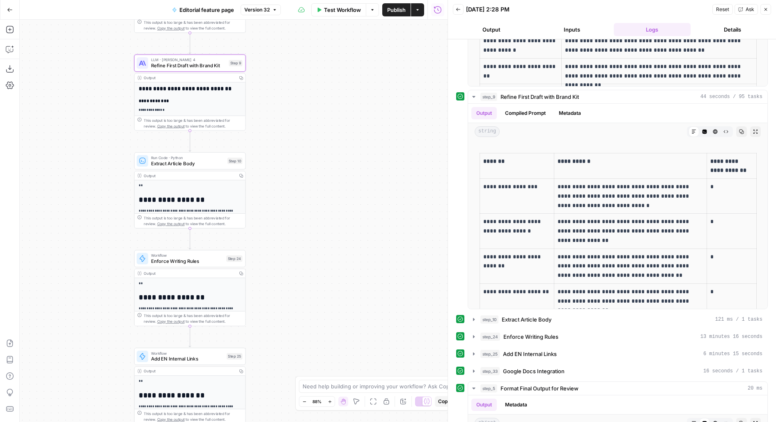
drag, startPoint x: 322, startPoint y: 202, endPoint x: 326, endPoint y: 84, distance: 117.5
click at [326, 84] on div "**********" at bounding box center [234, 221] width 428 height 403
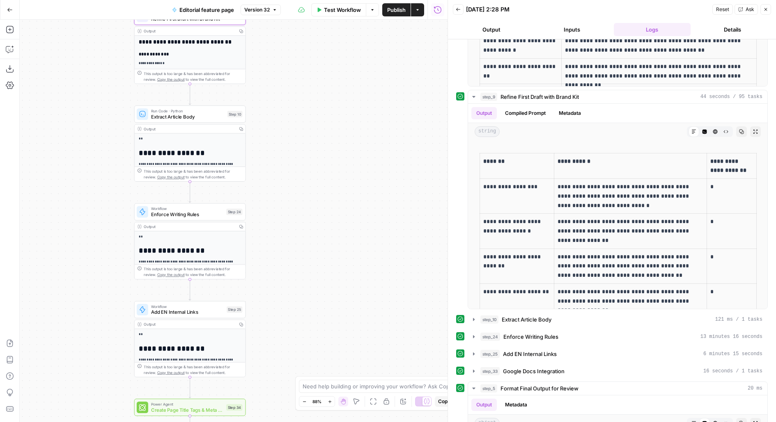
drag, startPoint x: 262, startPoint y: 266, endPoint x: 263, endPoint y: 133, distance: 133.8
click at [263, 135] on div "**********" at bounding box center [234, 221] width 428 height 403
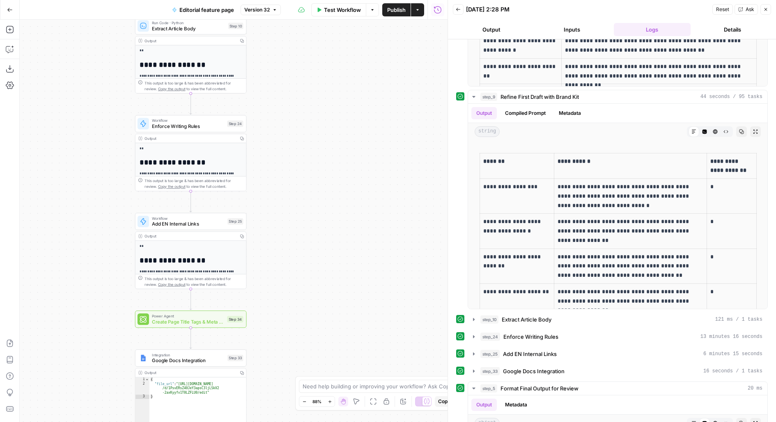
click at [195, 126] on span "Enforce Writing Rules" at bounding box center [188, 126] width 72 height 7
type input "Writing Rules Enforcer"
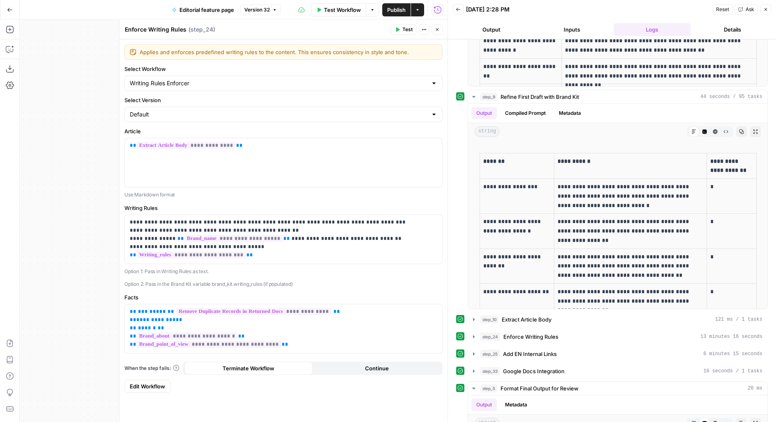
click at [437, 29] on icon "button" at bounding box center [437, 29] width 3 height 3
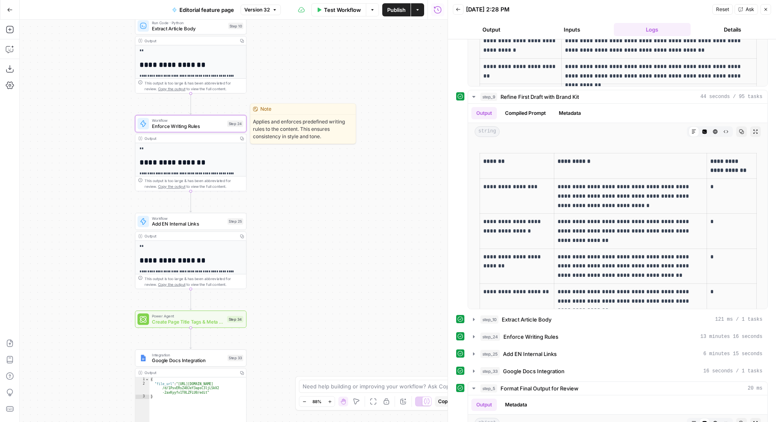
click at [179, 125] on span "Enforce Writing Rules" at bounding box center [188, 126] width 72 height 7
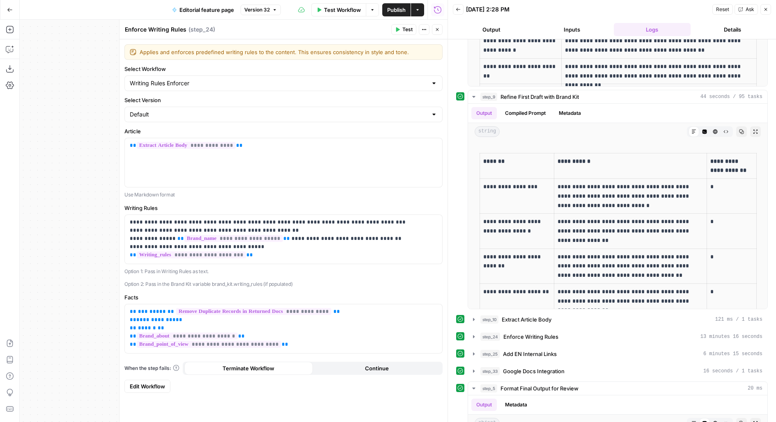
drag, startPoint x: 125, startPoint y: 298, endPoint x: 151, endPoint y: 297, distance: 26.3
click at [151, 298] on label "Facts" at bounding box center [283, 298] width 318 height 8
drag, startPoint x: 314, startPoint y: 346, endPoint x: 105, endPoint y: 260, distance: 225.9
click at [105, 260] on body "**********" at bounding box center [388, 211] width 776 height 422
click at [443, 31] on header "Enforce Writing Rules Enforce Writing Rules ( step_24 ) Test Actions Close" at bounding box center [283, 30] width 328 height 20
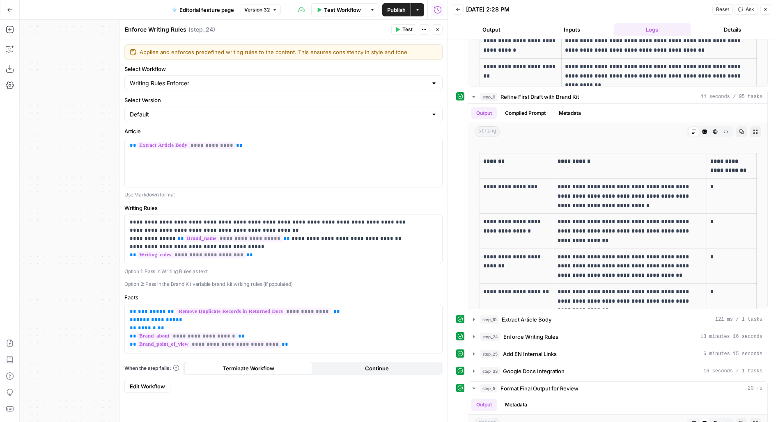
click at [442, 28] on button "Close" at bounding box center [437, 29] width 11 height 11
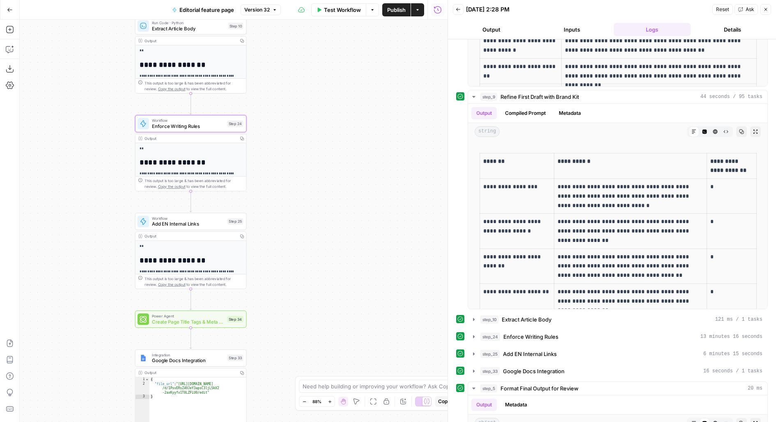
drag, startPoint x: 319, startPoint y: 255, endPoint x: 319, endPoint y: 192, distance: 63.6
click at [319, 201] on div "**********" at bounding box center [234, 221] width 428 height 403
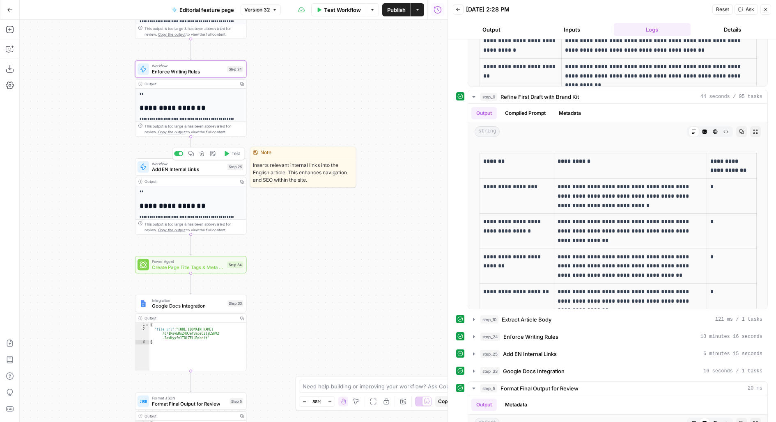
click at [159, 173] on div "Workflow Add EN Internal Links Step 25 Copy step Delete step Edit Note Test" at bounding box center [191, 166] width 112 height 17
type input "EN Internal Links"
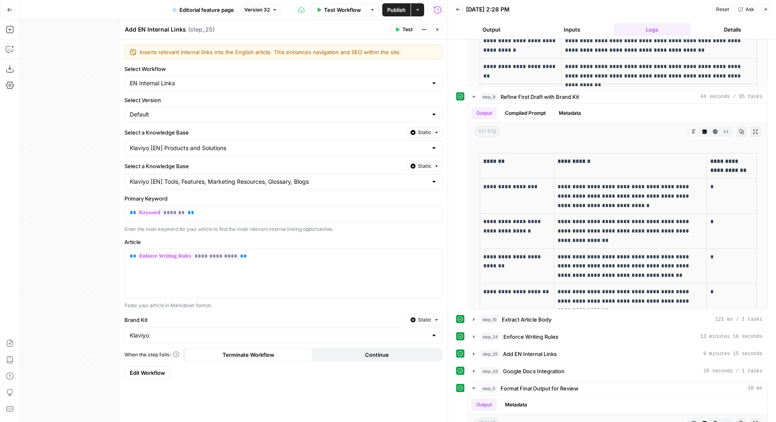
click at [443, 26] on header "Add EN Internal Links Add EN Internal Links ( step_25 ) Test Actions Close" at bounding box center [283, 30] width 328 height 20
click at [440, 27] on button "Close" at bounding box center [437, 29] width 11 height 11
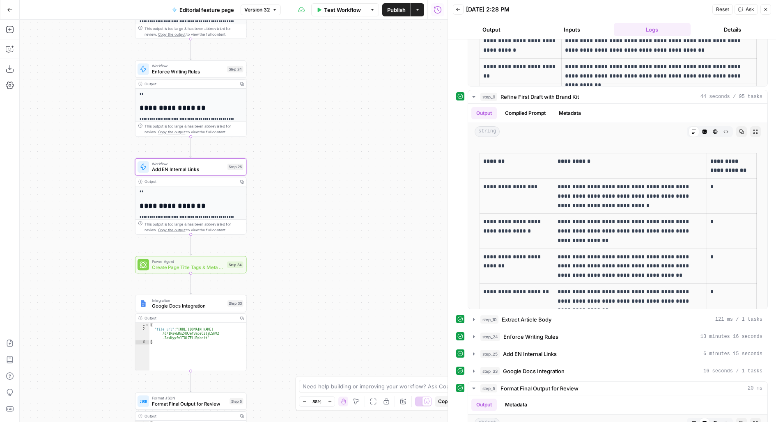
drag, startPoint x: 344, startPoint y: 209, endPoint x: 344, endPoint y: 38, distance: 170.8
click at [344, 41] on div "**********" at bounding box center [234, 221] width 428 height 403
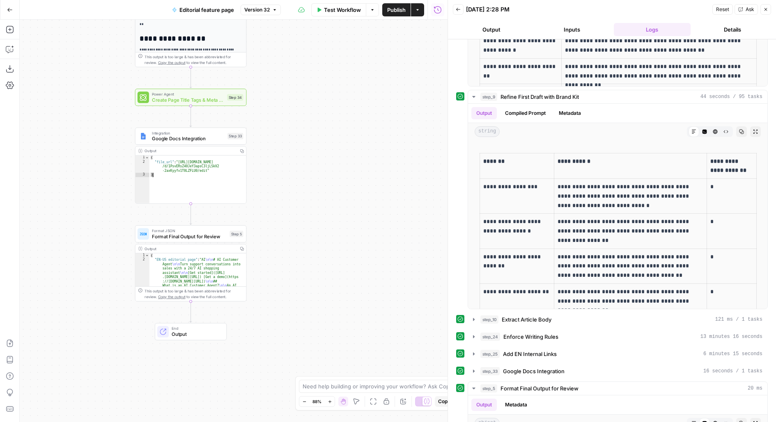
drag, startPoint x: 217, startPoint y: 176, endPoint x: 137, endPoint y: 131, distance: 92.1
click at [138, 131] on div "Integration Google Docs Integration Step 33 Output Copy * 1 2 3 { "file_url" : …" at bounding box center [191, 166] width 112 height 76
click at [286, 110] on div "**********" at bounding box center [234, 221] width 428 height 403
click at [206, 193] on div "{ "file_url" : "https://docs.google.com/document /d/1PsvERsZ40JeY3apsC3ljLSkV2 …" at bounding box center [197, 184] width 97 height 57
type textarea "*"
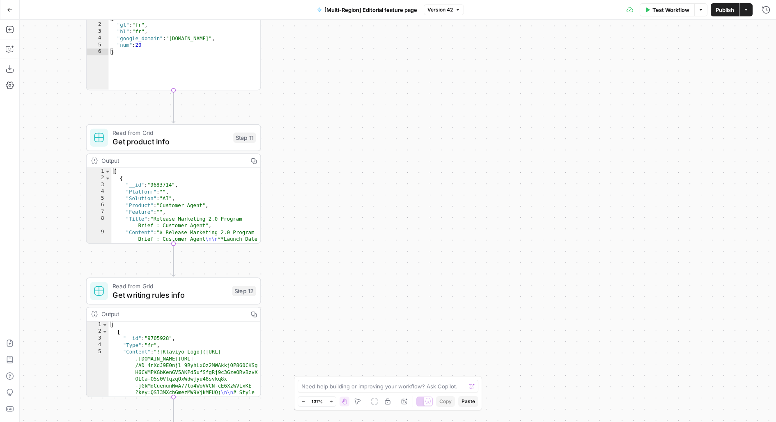
drag, startPoint x: 359, startPoint y: 117, endPoint x: 405, endPoint y: 274, distance: 163.8
click at [401, 271] on div "**********" at bounding box center [398, 221] width 756 height 403
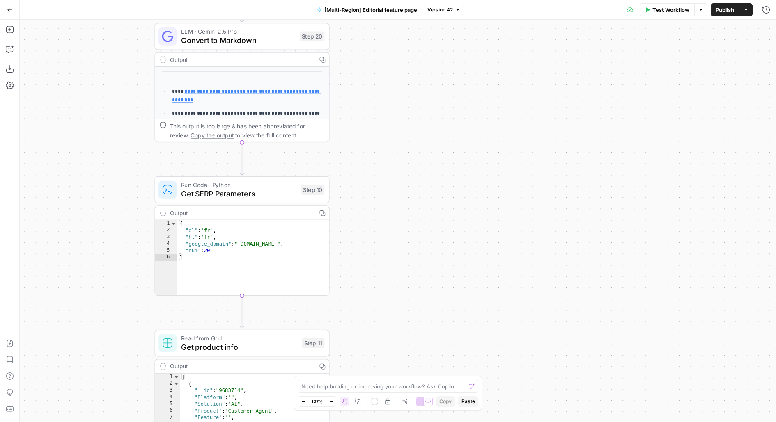
drag, startPoint x: 434, startPoint y: 174, endPoint x: 569, endPoint y: 355, distance: 225.9
click at [568, 353] on div "**********" at bounding box center [398, 221] width 756 height 403
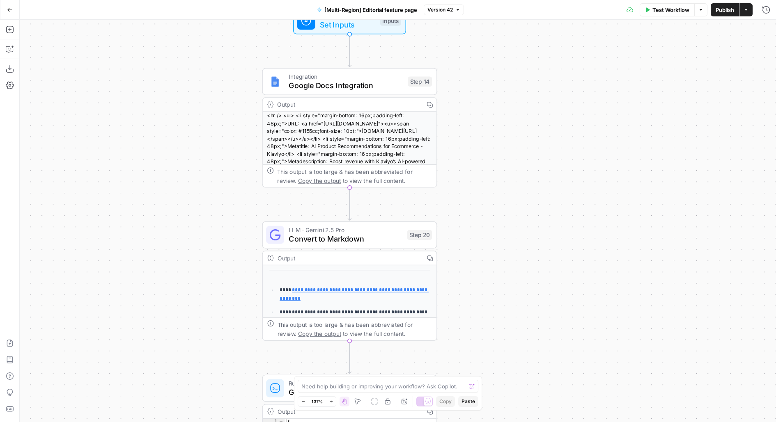
drag, startPoint x: 571, startPoint y: 139, endPoint x: 561, endPoint y: 236, distance: 97.7
click at [561, 236] on div "**********" at bounding box center [398, 221] width 756 height 403
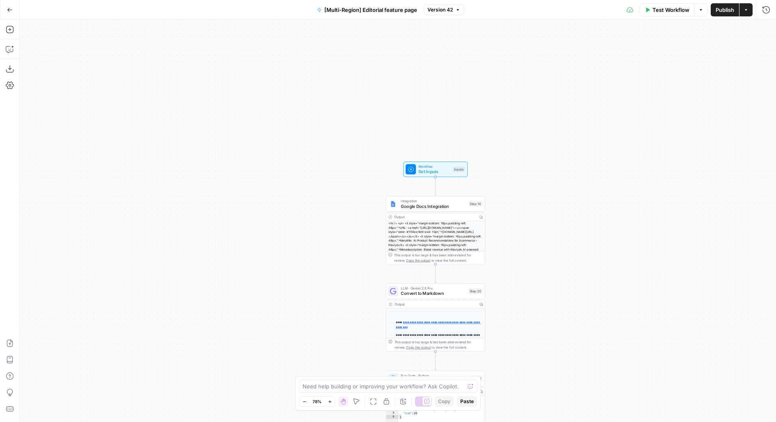
drag, startPoint x: 569, startPoint y: 283, endPoint x: 553, endPoint y: 136, distance: 147.9
click at [553, 136] on div "**********" at bounding box center [398, 221] width 756 height 403
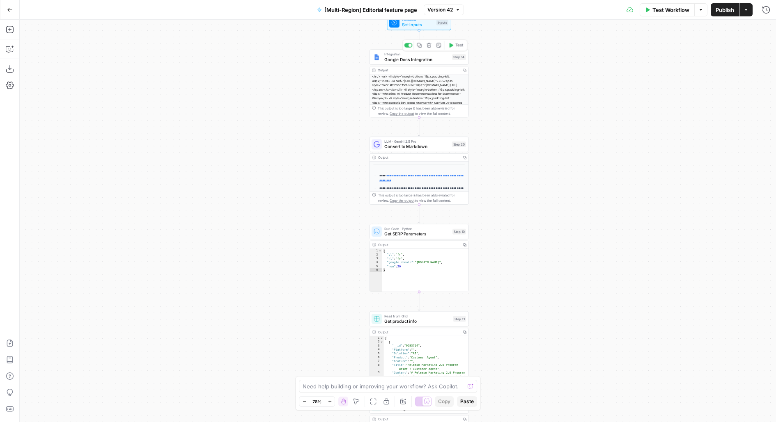
click at [430, 61] on span "Google Docs Integration" at bounding box center [416, 59] width 65 height 7
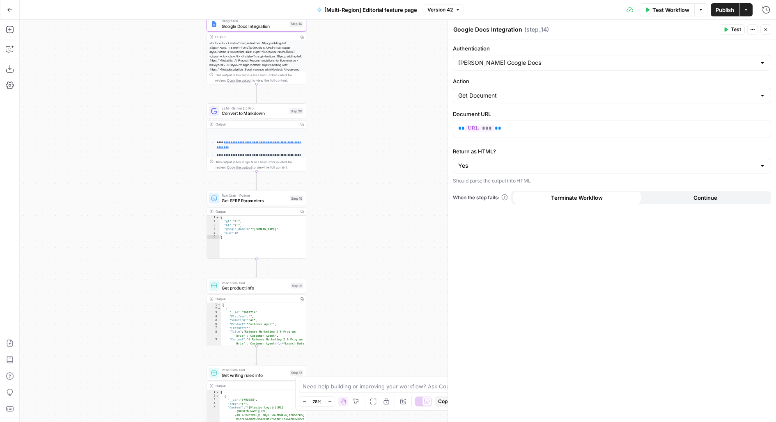
drag, startPoint x: 215, startPoint y: 189, endPoint x: 52, endPoint y: 154, distance: 167.1
click at [52, 154] on div "**********" at bounding box center [398, 221] width 756 height 403
click at [263, 109] on span "Convert to Markdown" at bounding box center [253, 112] width 65 height 7
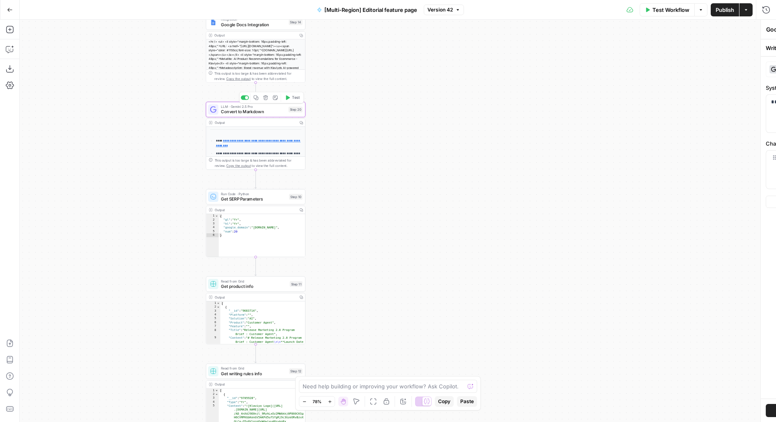
type textarea "Convert to Markdown"
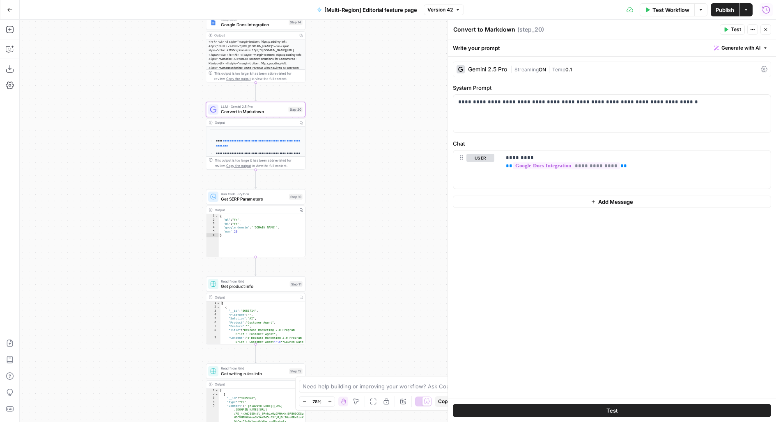
click at [768, 8] on icon "button" at bounding box center [766, 10] width 8 height 8
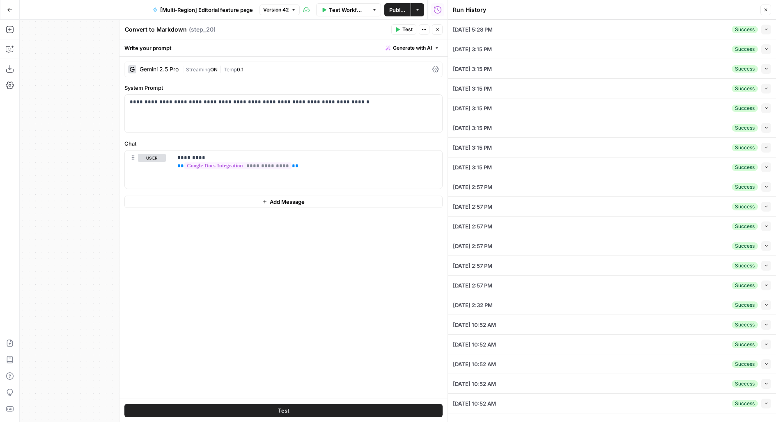
click at [765, 30] on icon "button" at bounding box center [766, 29] width 5 height 5
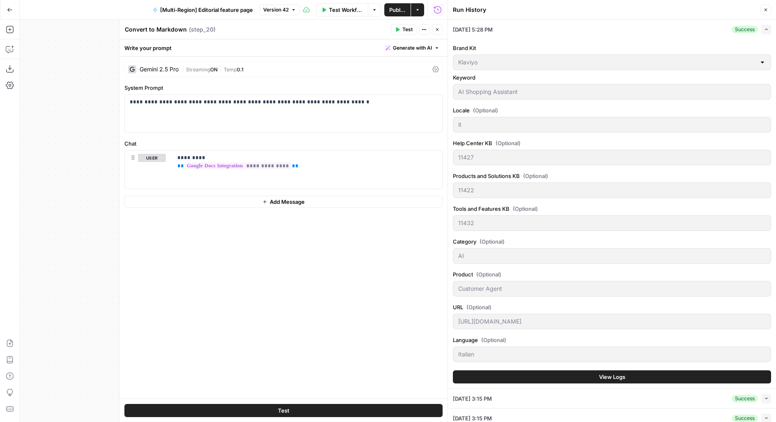
click at [483, 371] on button "View Logs" at bounding box center [612, 377] width 318 height 13
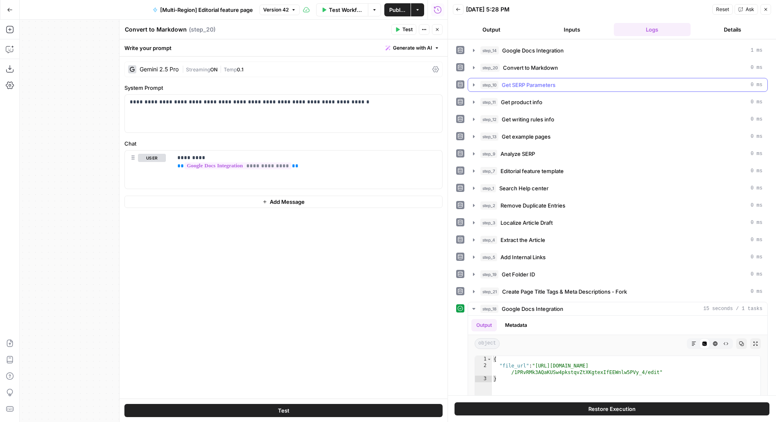
click at [502, 81] on span "Get SERP Parameters" at bounding box center [529, 85] width 54 height 8
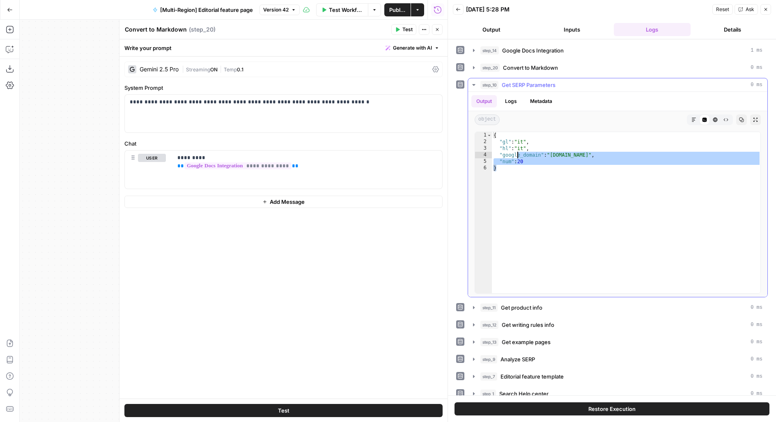
drag, startPoint x: 531, startPoint y: 173, endPoint x: 457, endPoint y: 53, distance: 141.4
click at [462, 60] on div "step_14 Google Docs Integration 1 ms step_20 Convert to Markdown 0 ms step_10 G…" at bounding box center [612, 386] width 312 height 684
type textarea "**********"
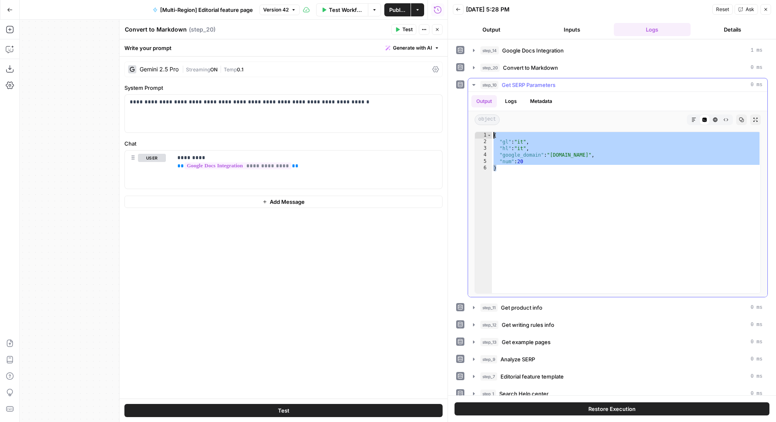
click at [508, 82] on span "Get SERP Parameters" at bounding box center [529, 85] width 54 height 8
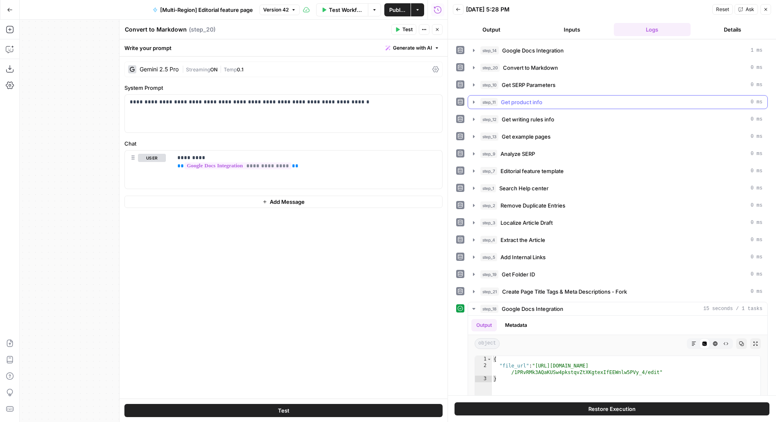
click at [533, 103] on span "Get product info" at bounding box center [521, 102] width 41 height 8
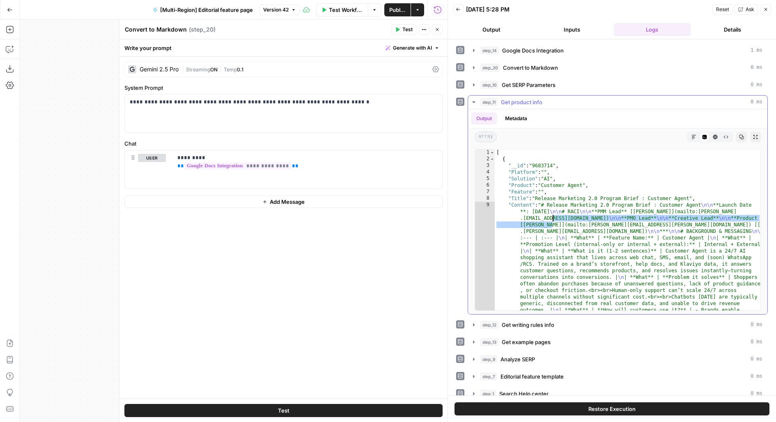
drag, startPoint x: 553, startPoint y: 220, endPoint x: 548, endPoint y: 142, distance: 78.1
type textarea "* ***"
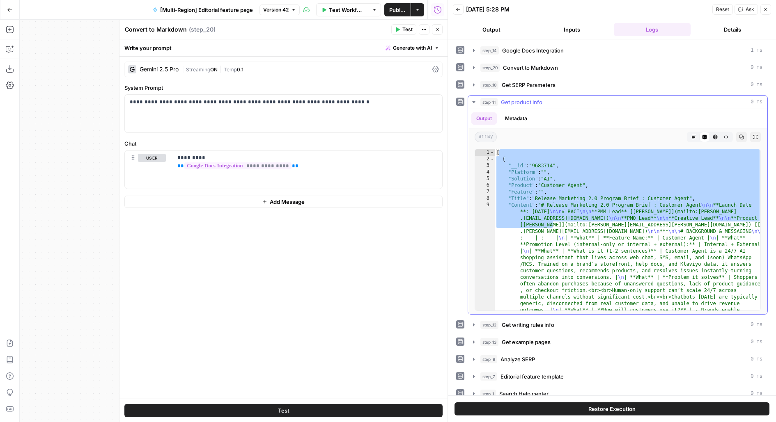
click at [524, 105] on button "step_11 Get product info 0 ms" at bounding box center [617, 102] width 299 height 13
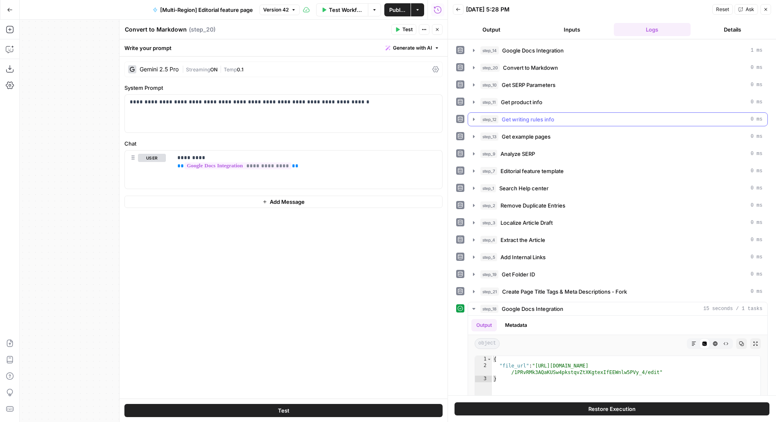
click at [545, 120] on span "Get writing rules info" at bounding box center [528, 119] width 53 height 8
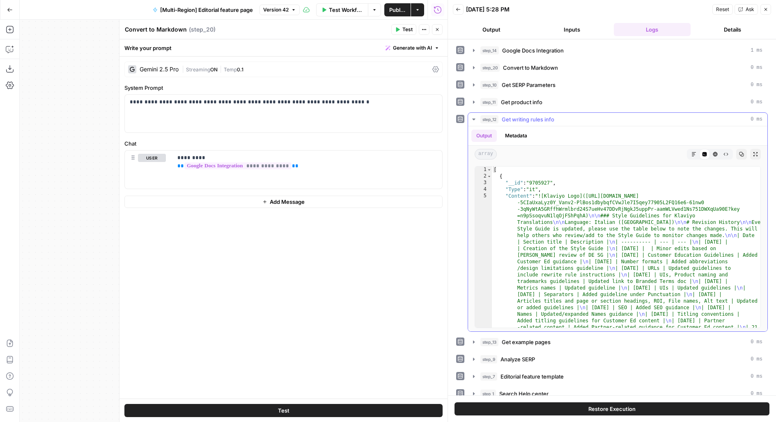
click at [599, 117] on div "step_12 Get writing rules info 0 ms" at bounding box center [621, 119] width 282 height 8
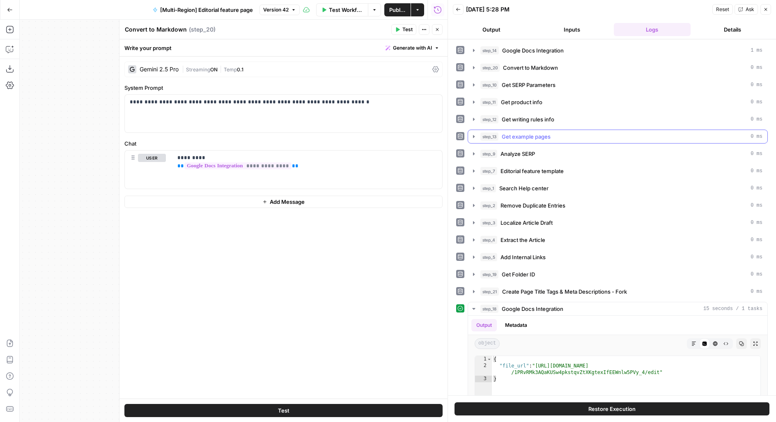
click at [612, 141] on button "step_13 Get example pages 0 ms" at bounding box center [617, 136] width 299 height 13
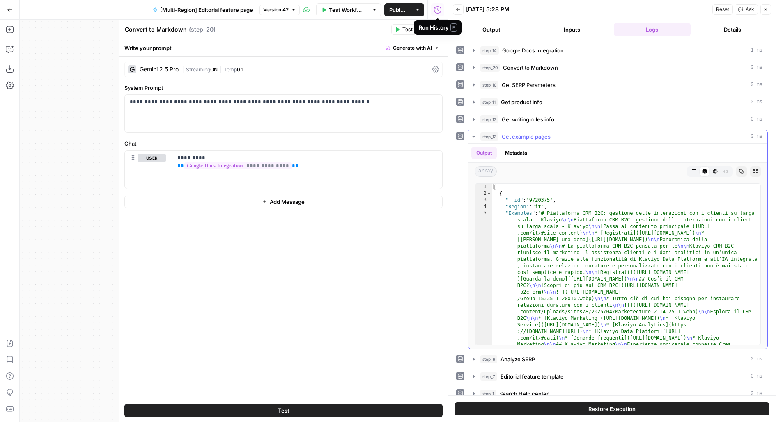
click at [533, 137] on span "Get example pages" at bounding box center [526, 137] width 49 height 8
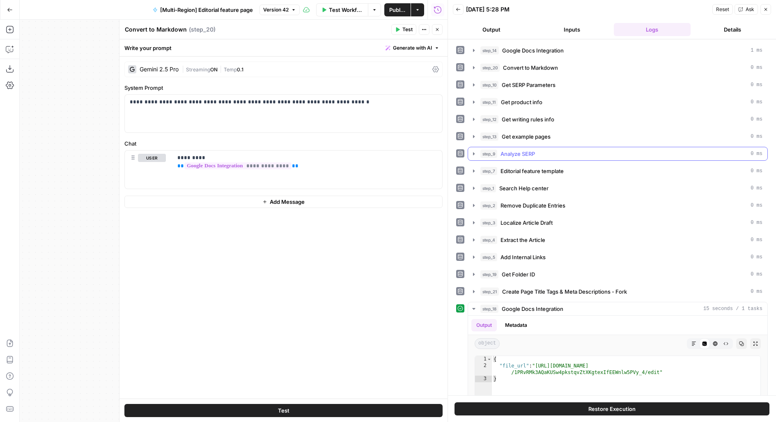
click at [549, 153] on div "step_9 Analyze SERP 0 ms" at bounding box center [621, 154] width 282 height 8
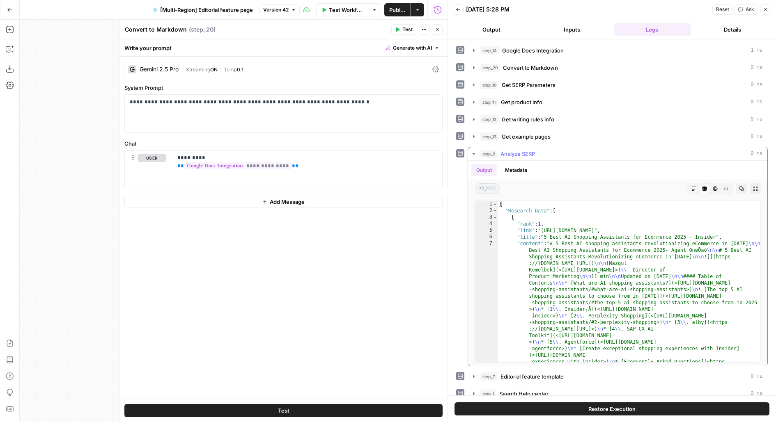
click at [549, 153] on div "step_9 Analyze SERP 0 ms" at bounding box center [621, 154] width 282 height 8
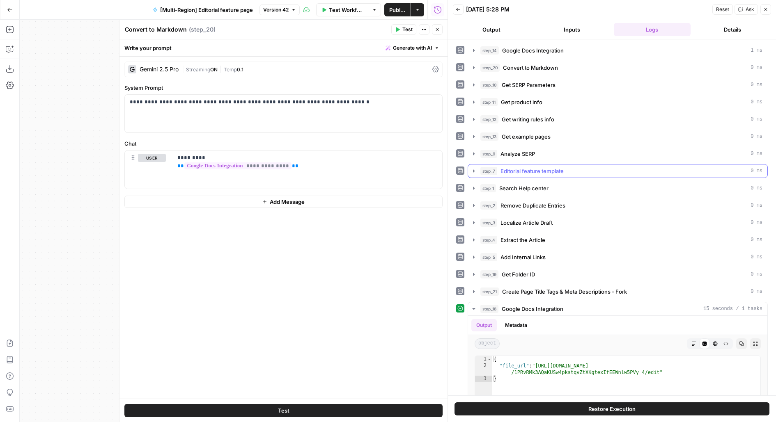
click at [555, 167] on span "Editorial feature template" at bounding box center [531, 171] width 63 height 8
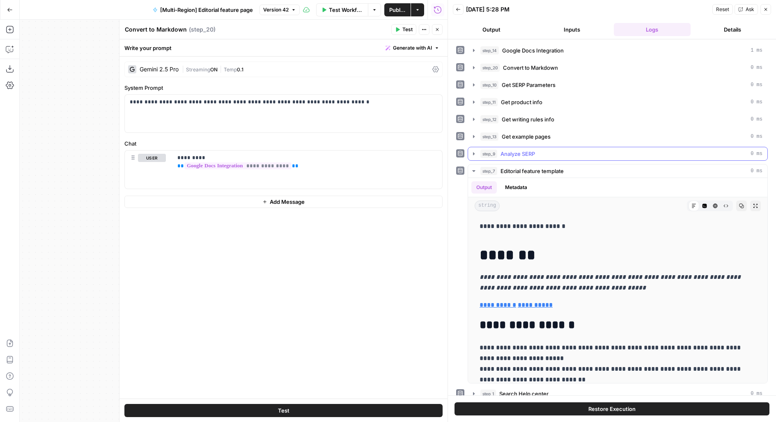
click at [541, 147] on button "step_9 Analyze SERP 0 ms" at bounding box center [617, 153] width 299 height 13
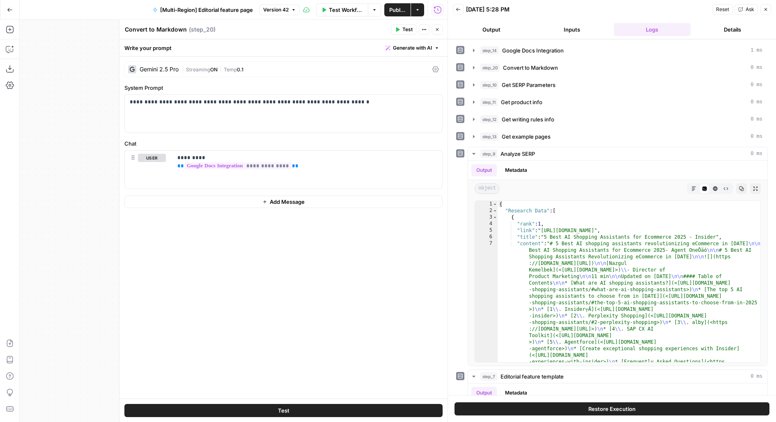
click at [556, 136] on div "step_13 Get example pages 0 ms" at bounding box center [621, 137] width 282 height 8
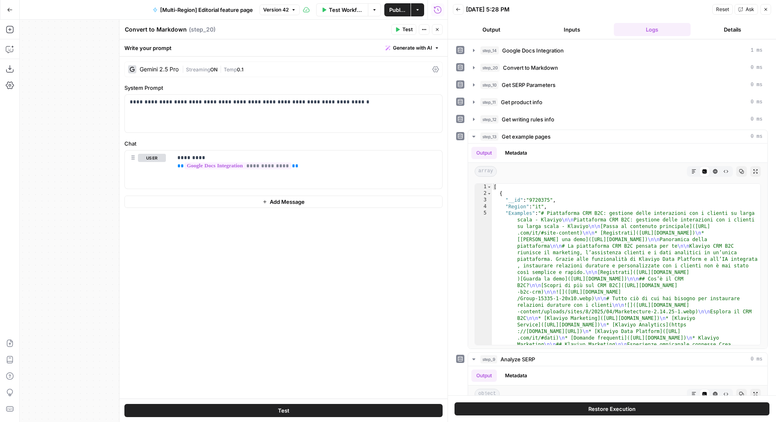
click at [438, 30] on icon "button" at bounding box center [437, 29] width 5 height 5
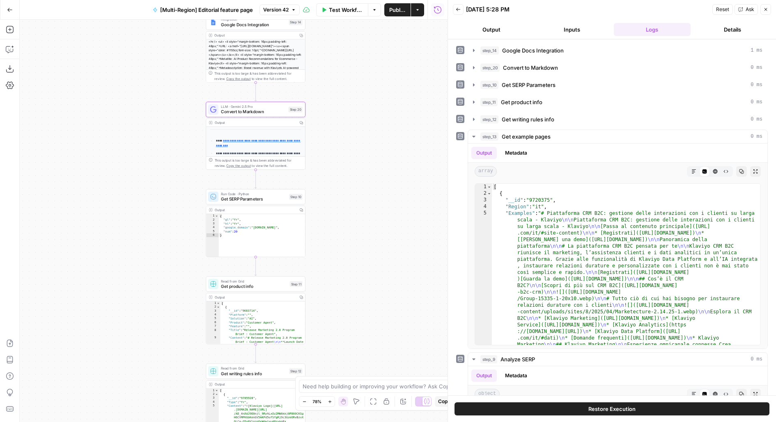
drag, startPoint x: 327, startPoint y: 262, endPoint x: 316, endPoint y: 102, distance: 160.5
click at [316, 99] on div "**********" at bounding box center [234, 221] width 428 height 403
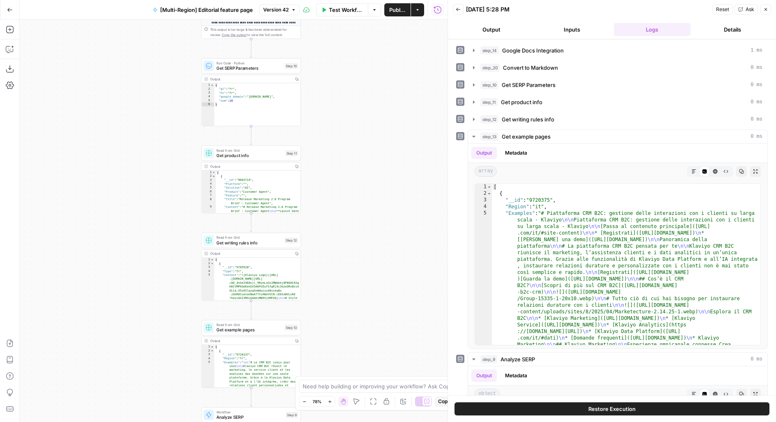
click at [269, 326] on span "Read from Grid" at bounding box center [249, 325] width 66 height 5
type input "Regional Editorial Feature Page Examples"
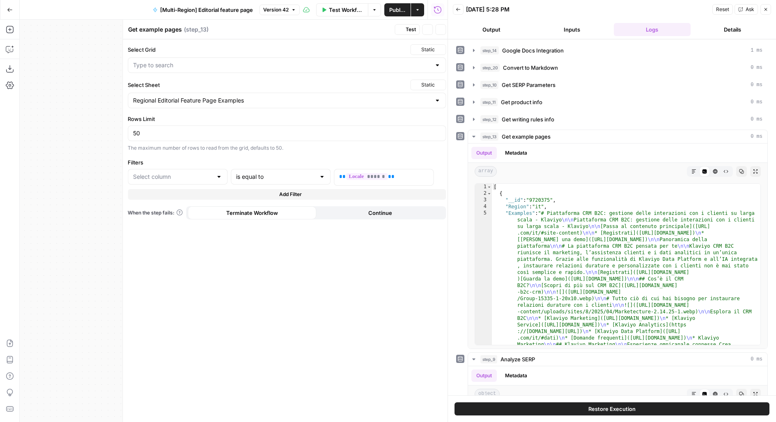
type input "Messaging SSOT"
type input "Region"
click at [189, 54] on div "Select Grid Static" at bounding box center [283, 49] width 318 height 11
drag, startPoint x: 128, startPoint y: 83, endPoint x: 169, endPoint y: 83, distance: 41.5
click at [169, 83] on label "Select Sheet" at bounding box center [263, 85] width 279 height 8
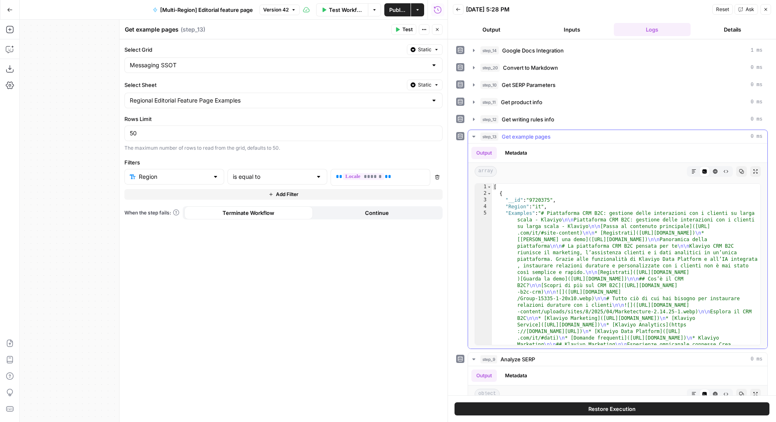
click at [584, 135] on div "step_13 Get example pages 0 ms" at bounding box center [621, 137] width 282 height 8
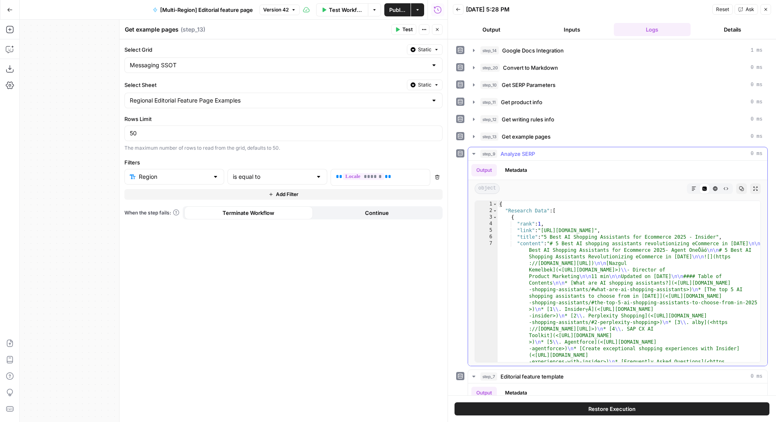
click at [592, 150] on div "step_9 Analyze SERP 0 ms" at bounding box center [621, 154] width 282 height 8
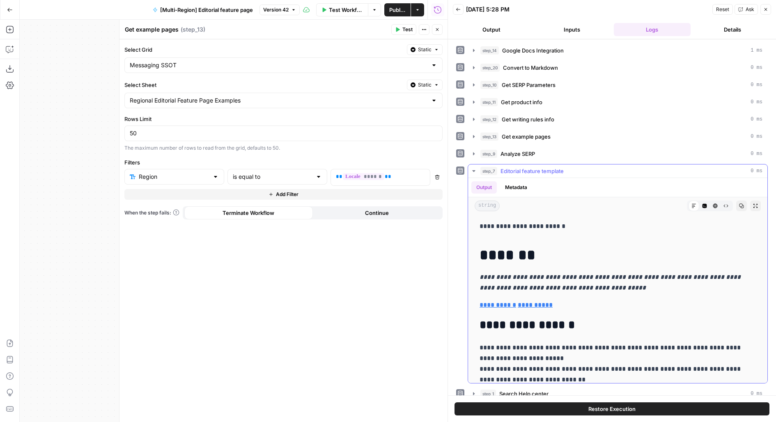
click at [599, 169] on div "step_7 Editorial feature template 0 ms" at bounding box center [621, 171] width 282 height 8
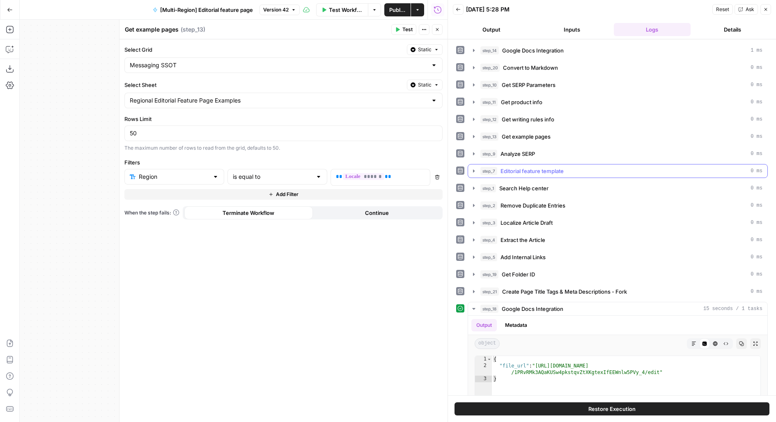
click at [594, 170] on div "step_7 Editorial feature template 0 ms" at bounding box center [621, 171] width 282 height 8
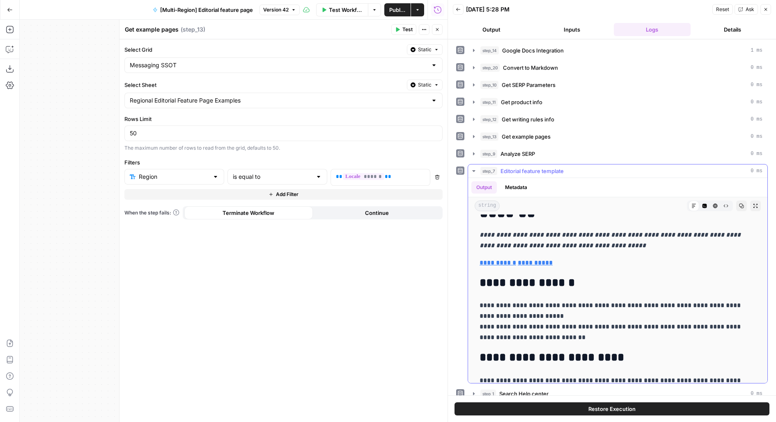
scroll to position [44, 0]
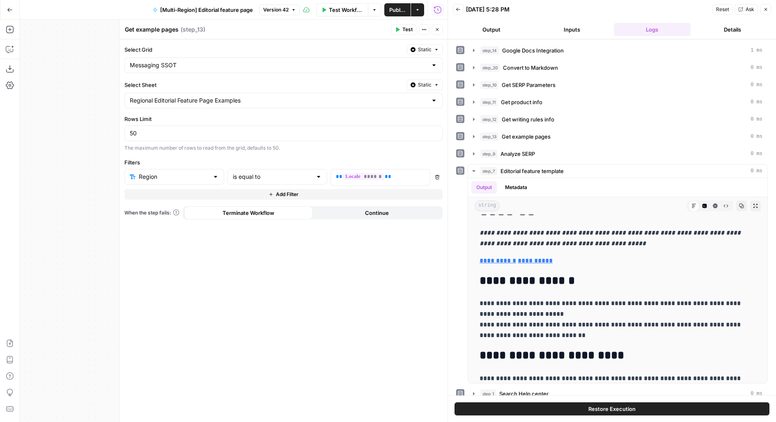
click at [435, 25] on button "Close" at bounding box center [437, 29] width 11 height 11
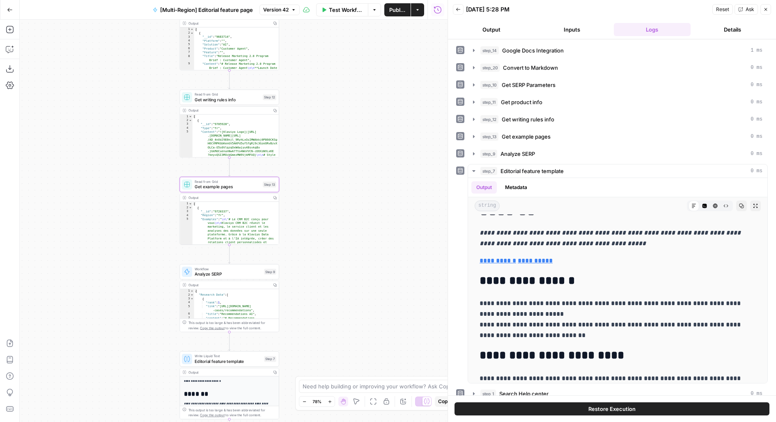
drag, startPoint x: 338, startPoint y: 225, endPoint x: 315, endPoint y: 50, distance: 176.8
click at [315, 50] on div "**********" at bounding box center [234, 221] width 428 height 403
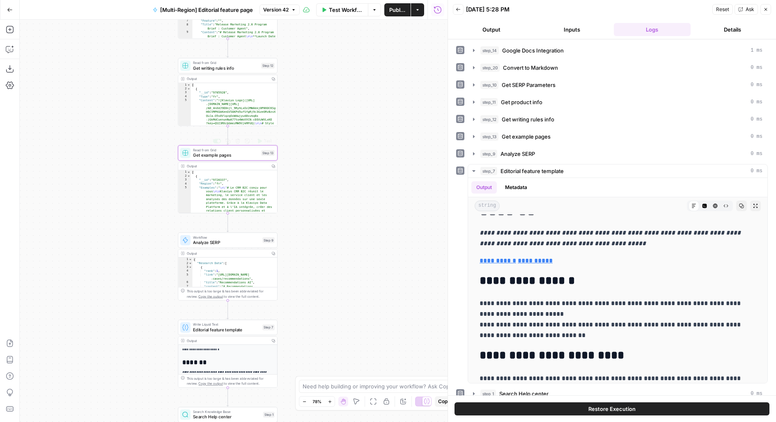
drag, startPoint x: 312, startPoint y: 181, endPoint x: 311, endPoint y: 41, distance: 140.4
click at [312, 41] on div "**********" at bounding box center [234, 221] width 428 height 403
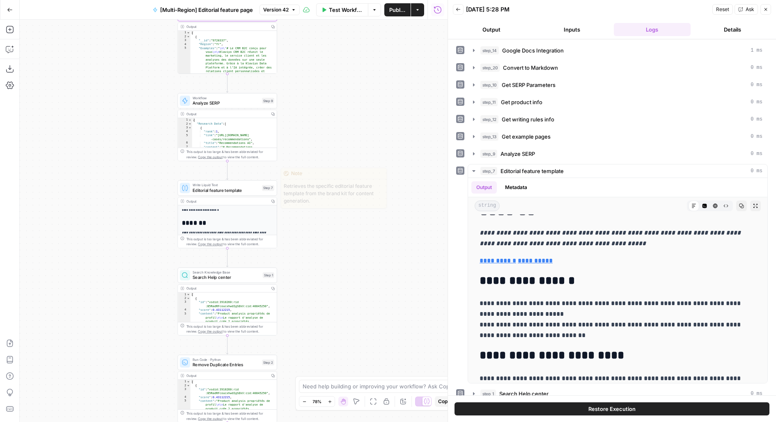
click at [255, 193] on span "Editorial feature template" at bounding box center [226, 190] width 67 height 7
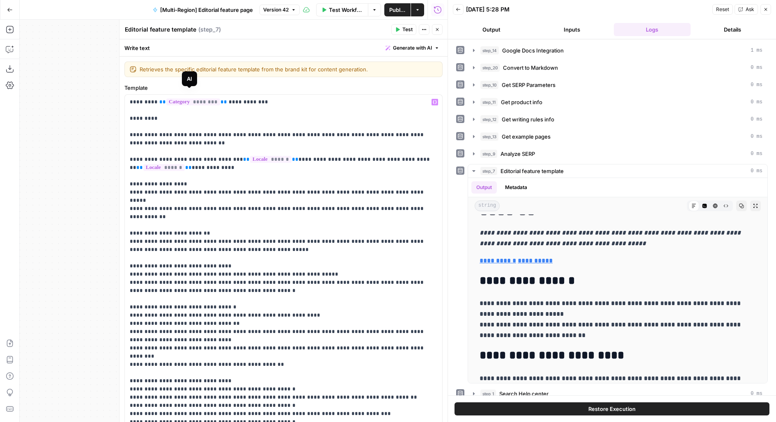
scroll to position [40, 0]
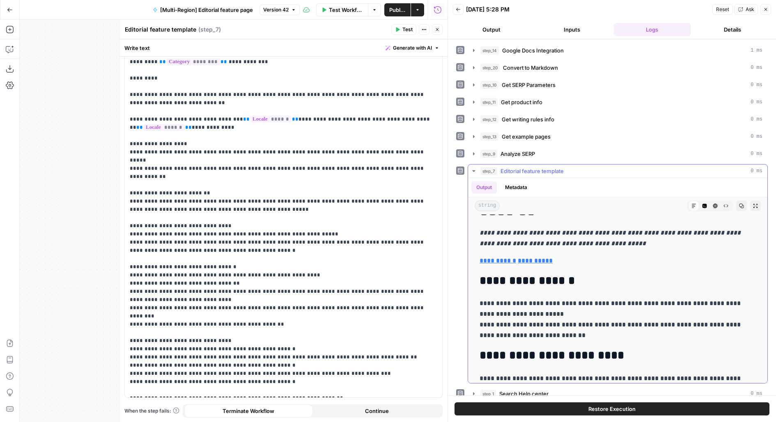
click at [521, 167] on span "Editorial feature template" at bounding box center [531, 171] width 63 height 8
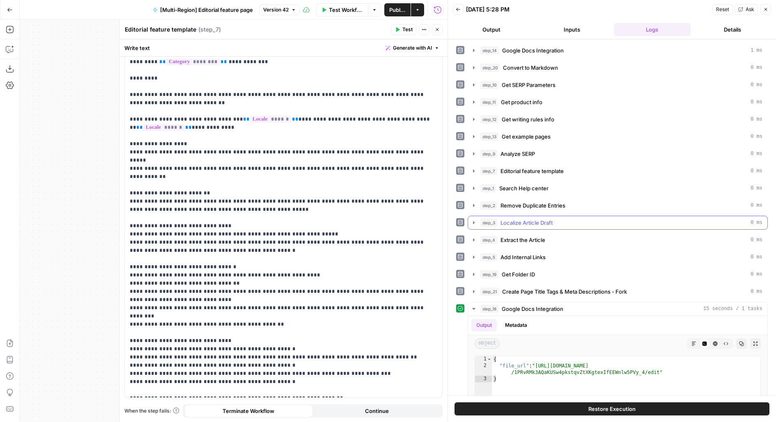
click at [509, 222] on span "Localize Article Draft" at bounding box center [526, 223] width 52 height 8
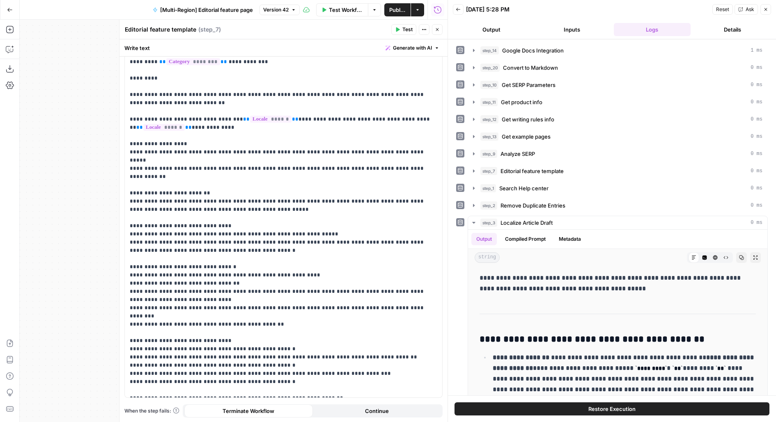
click at [436, 31] on icon "button" at bounding box center [437, 29] width 5 height 5
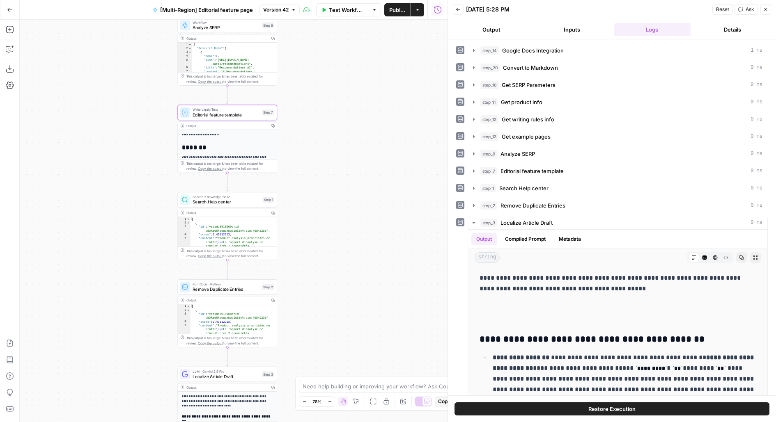
drag, startPoint x: 327, startPoint y: 277, endPoint x: 327, endPoint y: 55, distance: 221.7
click at [327, 55] on div "**********" at bounding box center [234, 221] width 428 height 403
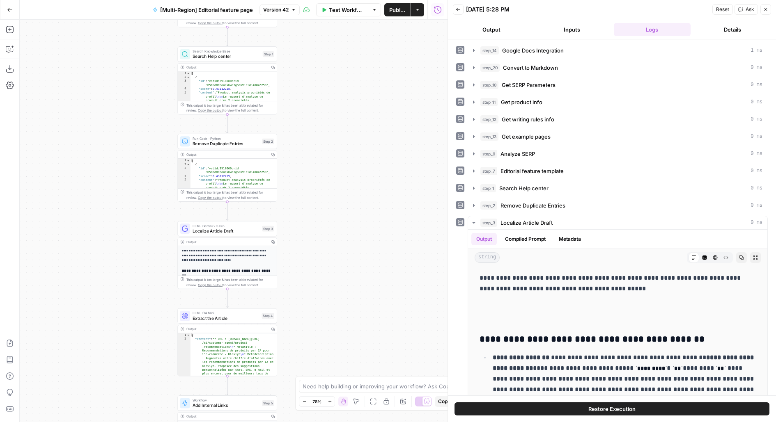
drag, startPoint x: 325, startPoint y: 228, endPoint x: 325, endPoint y: 52, distance: 176.1
click at [325, 57] on div "**********" at bounding box center [234, 221] width 428 height 403
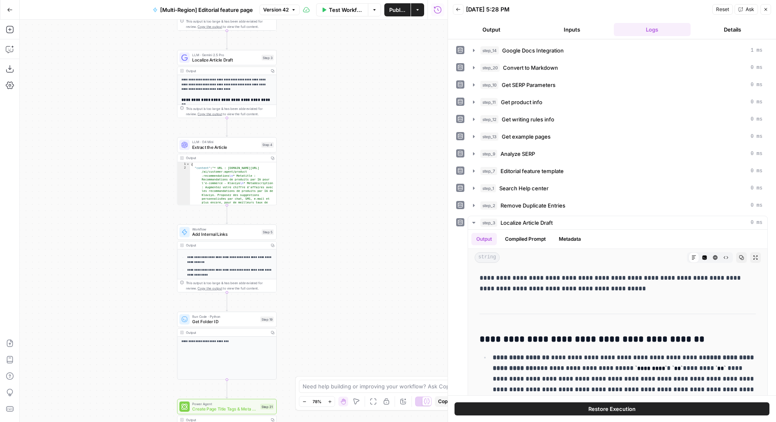
click at [195, 59] on span "Localize Article Draft" at bounding box center [225, 60] width 67 height 7
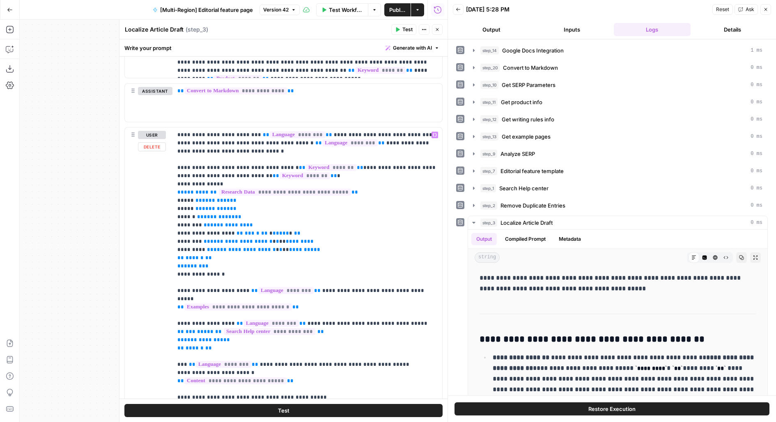
scroll to position [1138, 0]
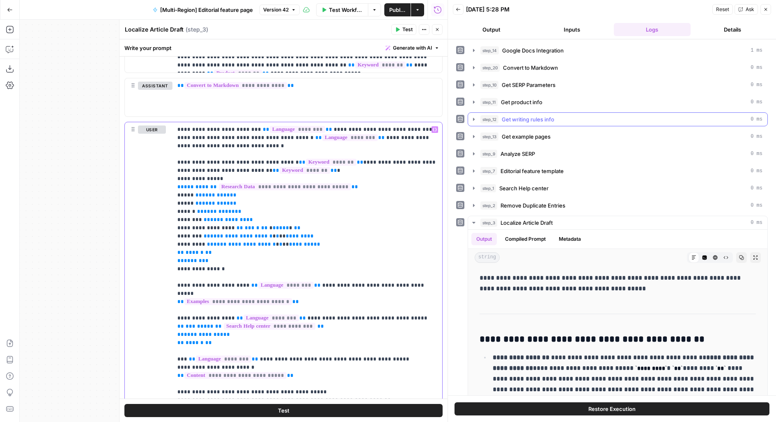
drag, startPoint x: 193, startPoint y: 126, endPoint x: 473, endPoint y: 117, distance: 280.5
click at [473, 117] on body "**********" at bounding box center [388, 211] width 776 height 422
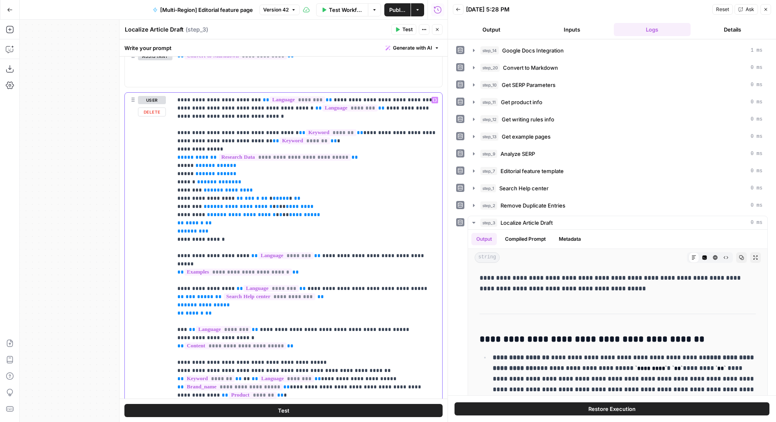
scroll to position [1172, 0]
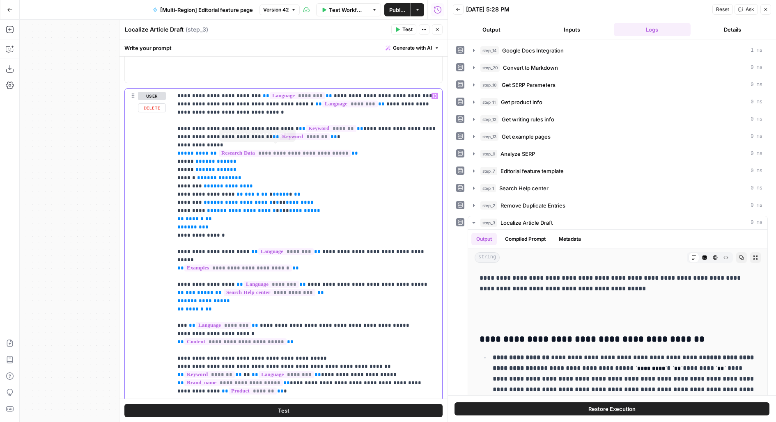
drag, startPoint x: 234, startPoint y: 238, endPoint x: 209, endPoint y: 119, distance: 121.2
click at [209, 119] on p "**********" at bounding box center [307, 248] width 260 height 312
drag, startPoint x: 324, startPoint y: 256, endPoint x: 180, endPoint y: 249, distance: 144.2
click at [180, 249] on p "**********" at bounding box center [307, 248] width 260 height 312
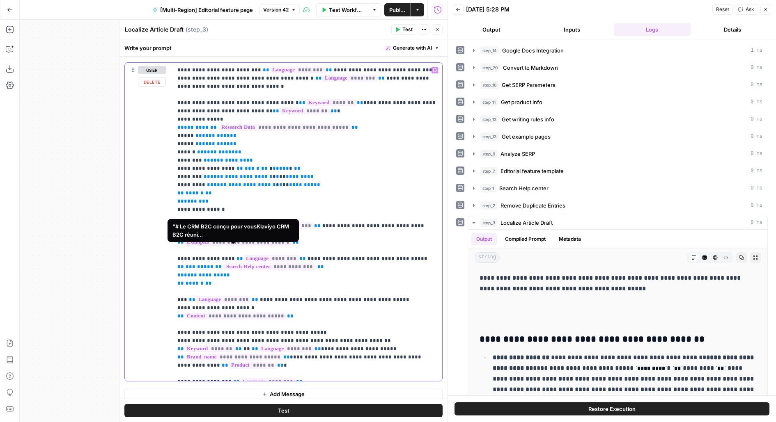
scroll to position [1201, 0]
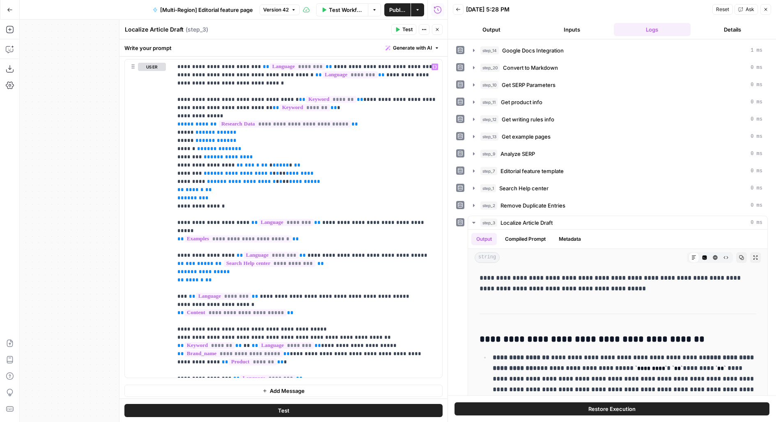
click at [439, 27] on icon "button" at bounding box center [437, 29] width 5 height 5
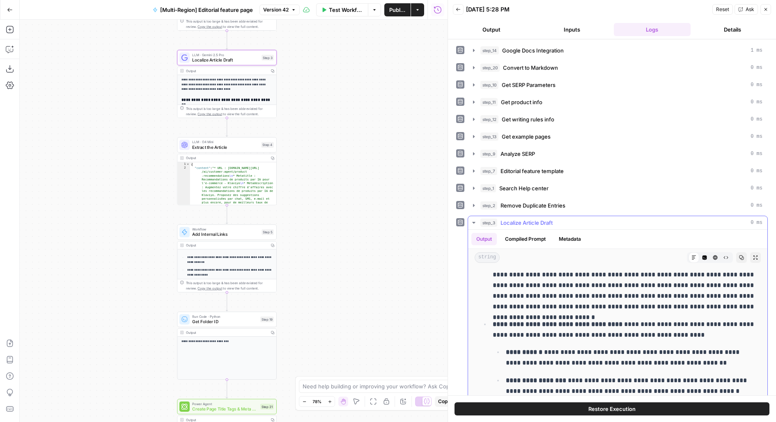
scroll to position [124, 0]
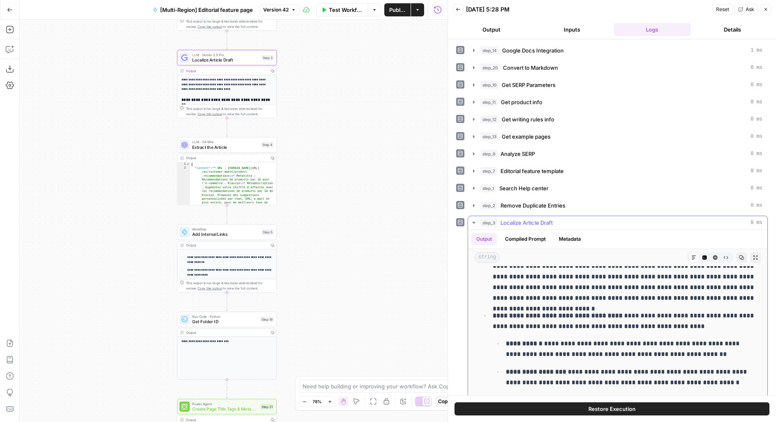
click at [521, 219] on span "Localize Article Draft" at bounding box center [526, 223] width 52 height 8
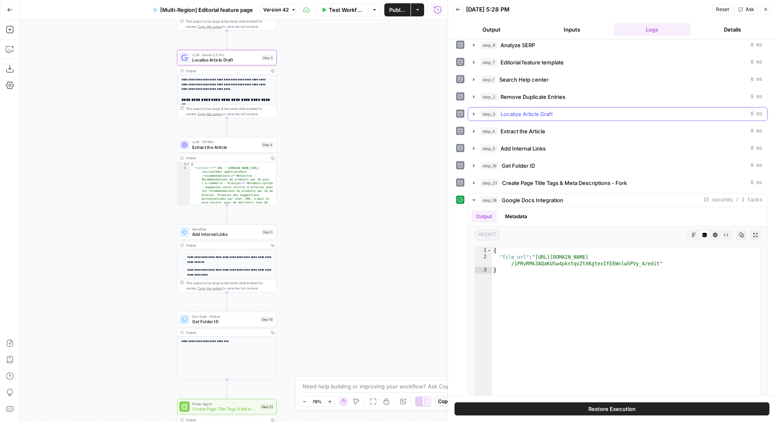
scroll to position [124, 0]
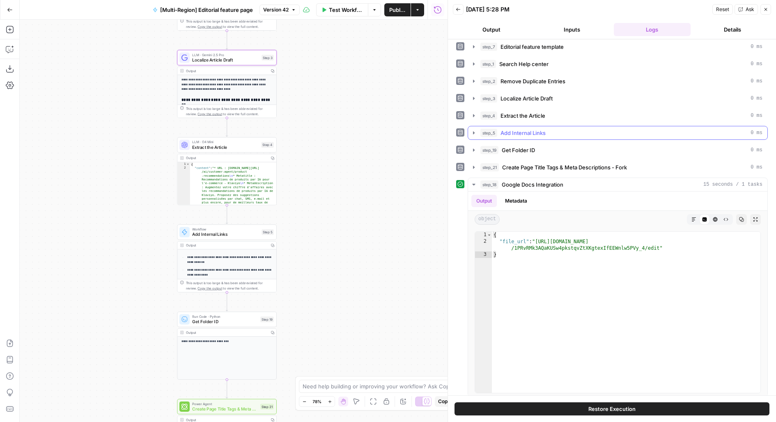
click at [535, 130] on span "Add Internal Links" at bounding box center [522, 133] width 45 height 8
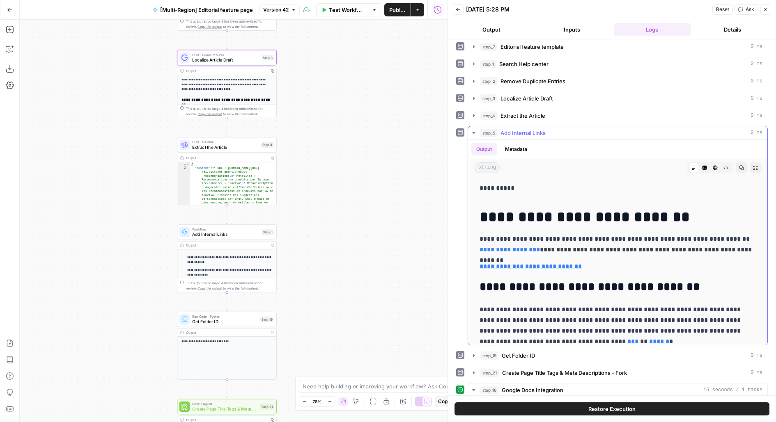
click at [574, 129] on div "step_5 Add Internal Links 0 ms" at bounding box center [621, 133] width 282 height 8
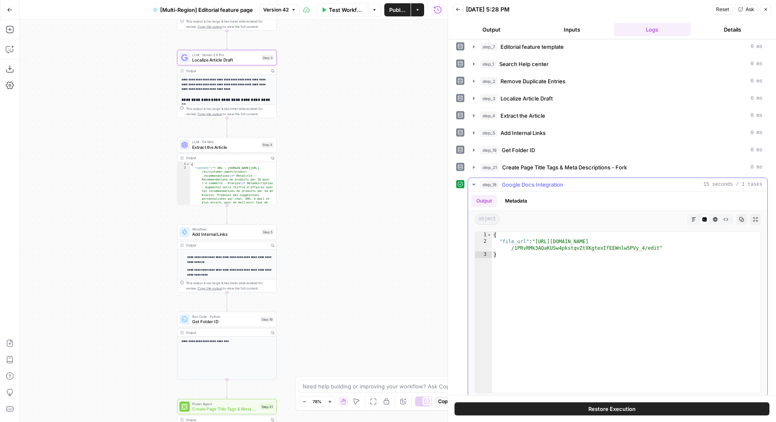
click at [540, 181] on span "Google Docs Integration" at bounding box center [533, 185] width 62 height 8
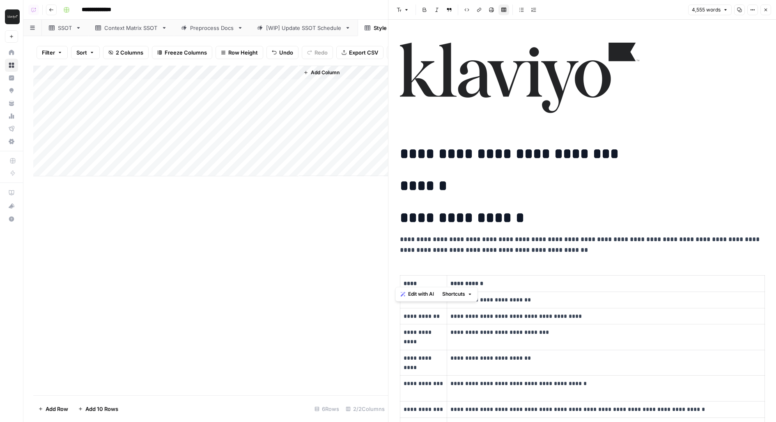
scroll to position [2024, 0]
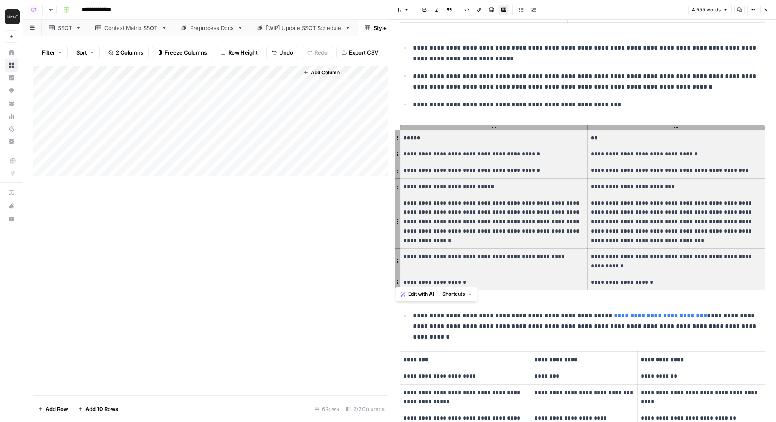
click at [306, 28] on div "[WIP] Update SSOT Schedule" at bounding box center [304, 28] width 76 height 8
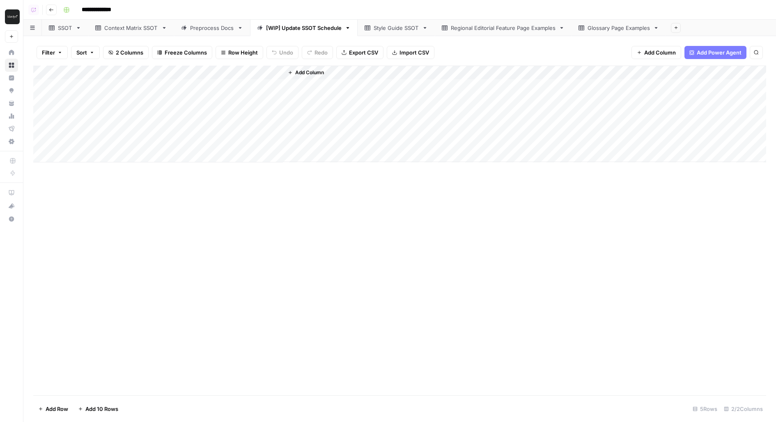
click at [418, 34] on link "Style Guide SSOT" at bounding box center [396, 28] width 77 height 16
drag, startPoint x: 110, startPoint y: 81, endPoint x: 302, endPoint y: 193, distance: 221.9
click at [302, 193] on div "Add Column" at bounding box center [399, 231] width 733 height 330
click at [131, 107] on div "Add Column" at bounding box center [399, 121] width 733 height 111
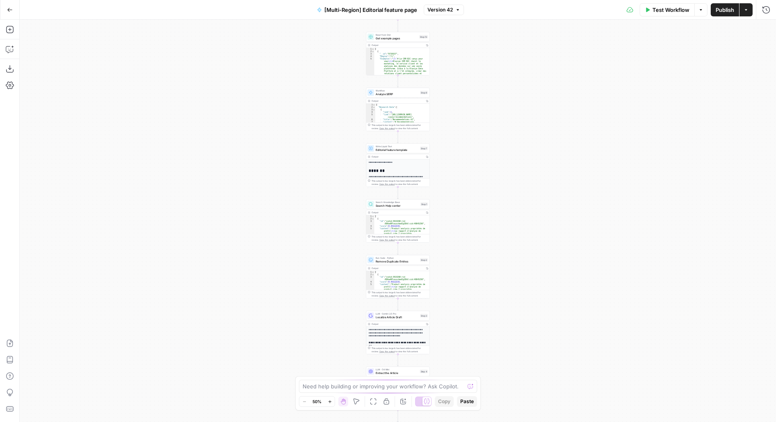
click at [449, 170] on div "**********" at bounding box center [398, 221] width 756 height 403
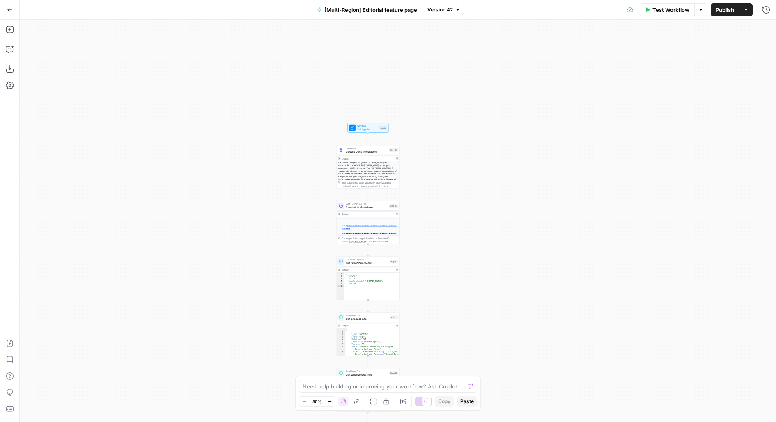
drag, startPoint x: 470, startPoint y: 294, endPoint x: 435, endPoint y: 108, distance: 189.3
click at [435, 108] on div "**********" at bounding box center [398, 221] width 756 height 403
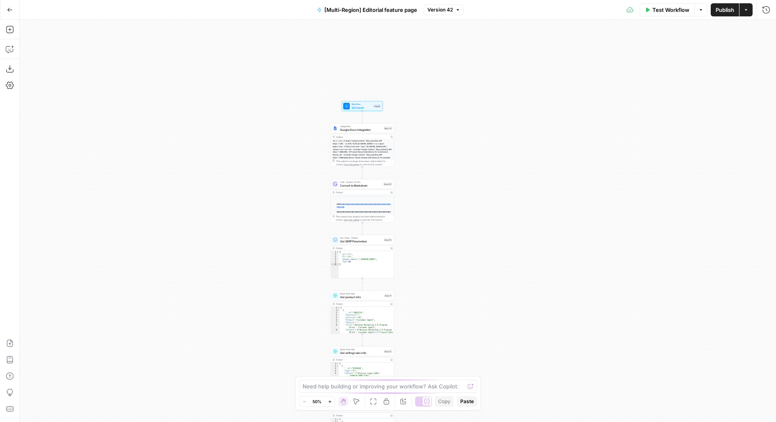
click at [367, 104] on span "Workflow" at bounding box center [361, 104] width 21 height 3
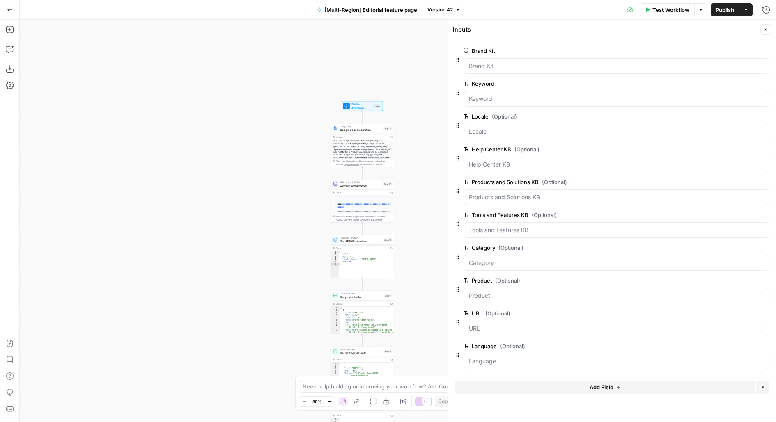
drag, startPoint x: 194, startPoint y: 200, endPoint x: 194, endPoint y: 58, distance: 142.0
click at [194, 67] on div "**********" at bounding box center [398, 221] width 756 height 403
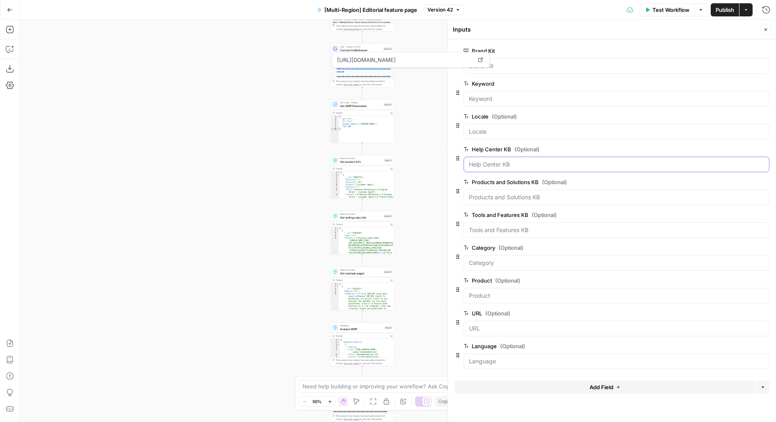
drag, startPoint x: 475, startPoint y: 163, endPoint x: 592, endPoint y: 159, distance: 117.0
click at [592, 161] on KB "Help Center KB (Optional)" at bounding box center [616, 165] width 295 height 8
drag, startPoint x: 469, startPoint y: 149, endPoint x: 555, endPoint y: 148, distance: 85.8
click at [555, 148] on label "Help Center KB (Optional)" at bounding box center [592, 149] width 259 height 8
drag, startPoint x: 465, startPoint y: 182, endPoint x: 604, endPoint y: 181, distance: 138.8
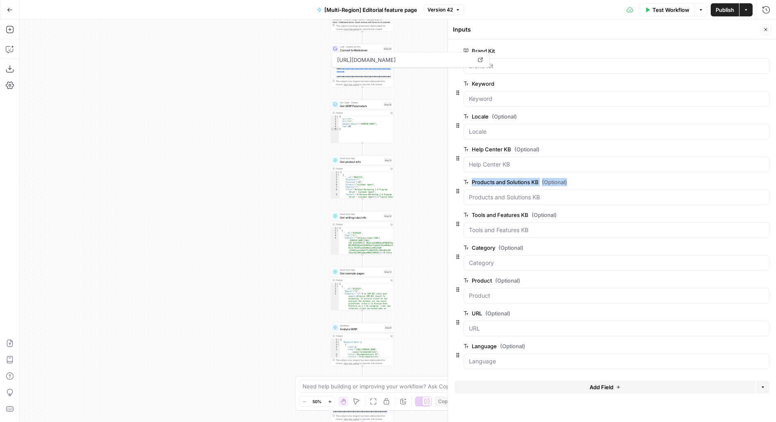
click at [604, 181] on label "Products and Solutions KB (Optional)" at bounding box center [592, 182] width 259 height 8
drag, startPoint x: 474, startPoint y: 215, endPoint x: 599, endPoint y: 214, distance: 125.2
click at [599, 215] on label "Tools and Features KB (Optional)" at bounding box center [592, 215] width 259 height 8
drag, startPoint x: 460, startPoint y: 245, endPoint x: 598, endPoint y: 245, distance: 138.3
click at [598, 245] on div "Category (Optional) edit field Delete group" at bounding box center [611, 257] width 315 height 28
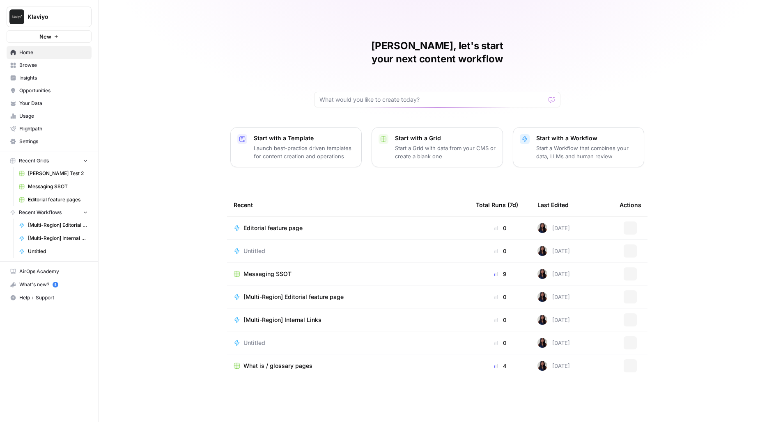
click at [35, 7] on button "Klaviyo" at bounding box center [49, 17] width 85 height 21
type input "xer"
click button "XeroOps" at bounding box center [74, 74] width 131 height 13
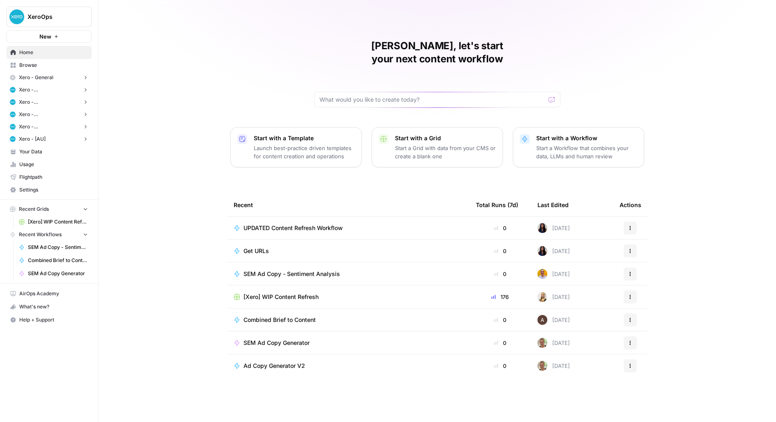
click at [71, 220] on span "[Xero] WIP Content Refresh" at bounding box center [58, 221] width 60 height 7
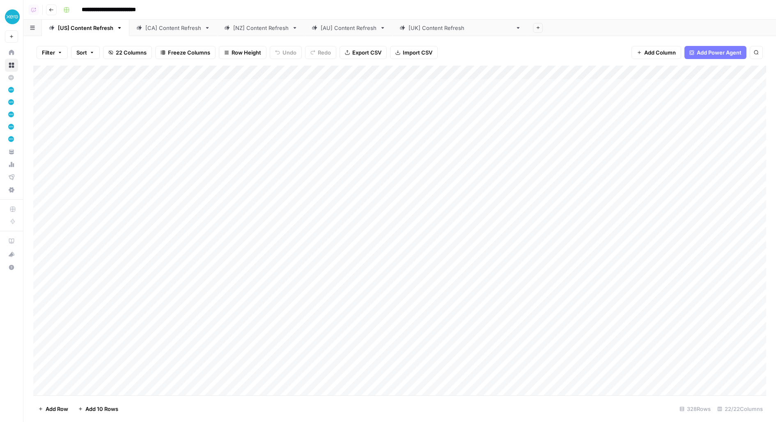
click at [171, 30] on div "[CA] Content Refresh" at bounding box center [173, 28] width 56 height 8
click at [403, 73] on div "Add Column" at bounding box center [399, 231] width 733 height 330
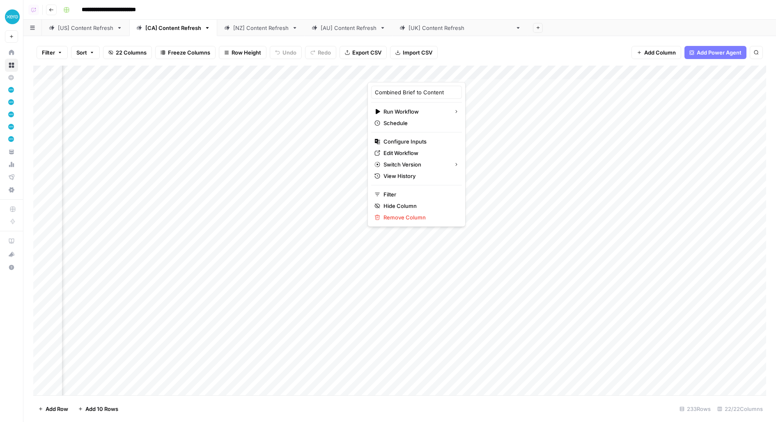
click at [118, 73] on div "Add Column" at bounding box center [399, 231] width 733 height 330
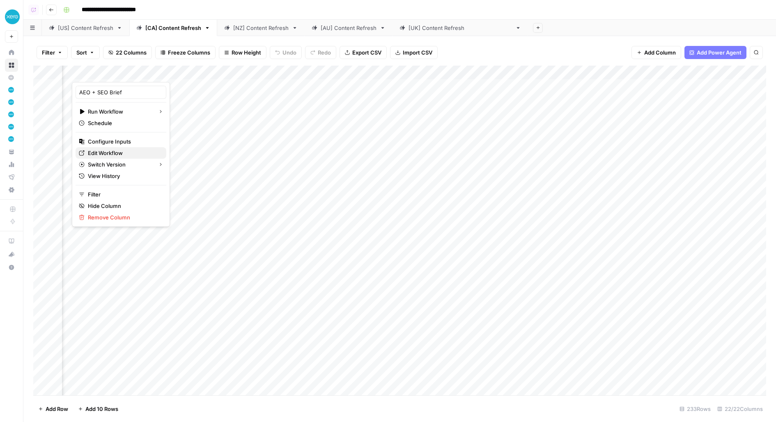
click at [110, 155] on span "Edit Workflow" at bounding box center [124, 153] width 72 height 8
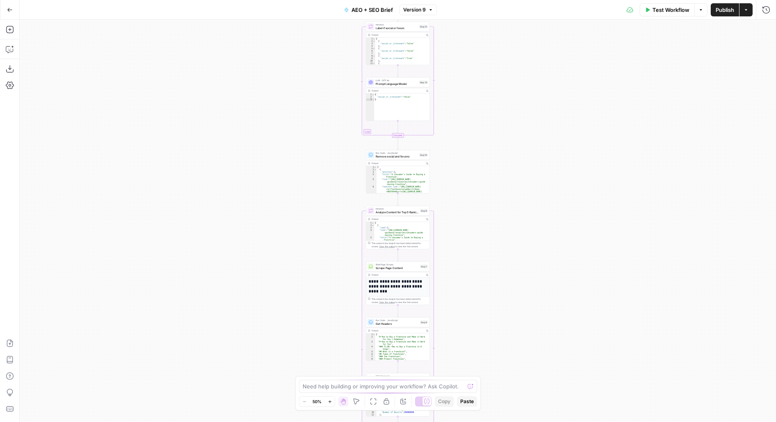
drag, startPoint x: 462, startPoint y: 41, endPoint x: 462, endPoint y: 187, distance: 146.1
click at [462, 187] on div "Workflow Set Inputs Inputs Run Code · JavaScript Map Knowledge Base ID to Regio…" at bounding box center [398, 221] width 756 height 403
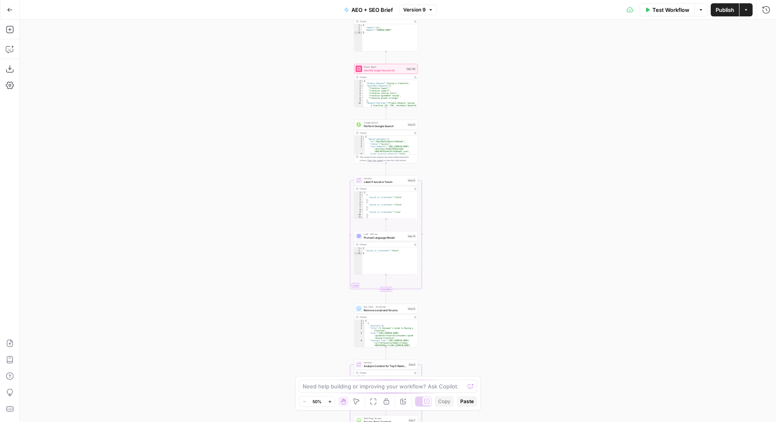
drag, startPoint x: 472, startPoint y: 97, endPoint x: 459, endPoint y: 254, distance: 157.3
click at [459, 253] on div "Workflow Set Inputs Inputs Run Code · JavaScript Map Knowledge Base ID to Regio…" at bounding box center [398, 221] width 756 height 403
drag, startPoint x: 523, startPoint y: 126, endPoint x: 450, endPoint y: 200, distance: 104.2
click at [450, 200] on div "Workflow Set Inputs Inputs Run Code · JavaScript Map Knowledge Base ID to Regio…" at bounding box center [398, 221] width 756 height 403
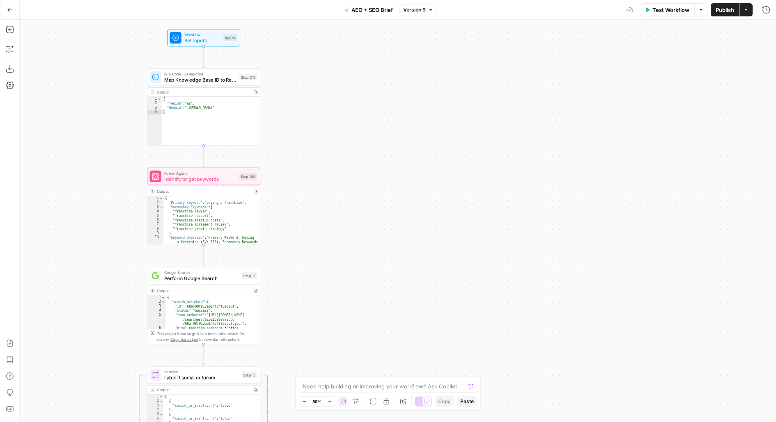
drag, startPoint x: 341, startPoint y: 110, endPoint x: 339, endPoint y: 220, distance: 109.2
click at [341, 224] on div "Workflow Set Inputs Inputs Run Code · JavaScript Map Knowledge Base ID to Regio…" at bounding box center [398, 221] width 756 height 403
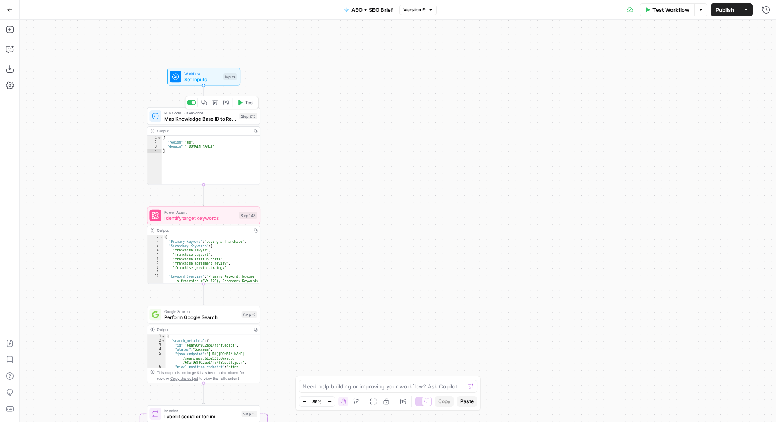
click at [207, 121] on span "Map Knowledge Base ID to Region" at bounding box center [200, 118] width 72 height 7
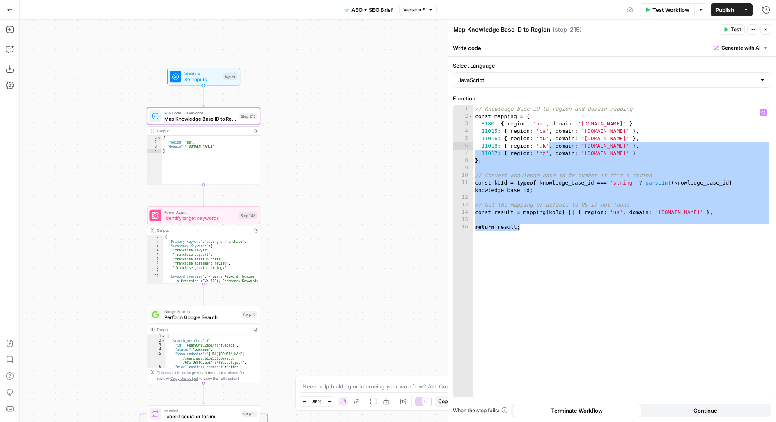
drag, startPoint x: 617, startPoint y: 276, endPoint x: 517, endPoint y: 64, distance: 234.3
click at [0, 0] on form "**********" at bounding box center [0, 0] width 0 height 0
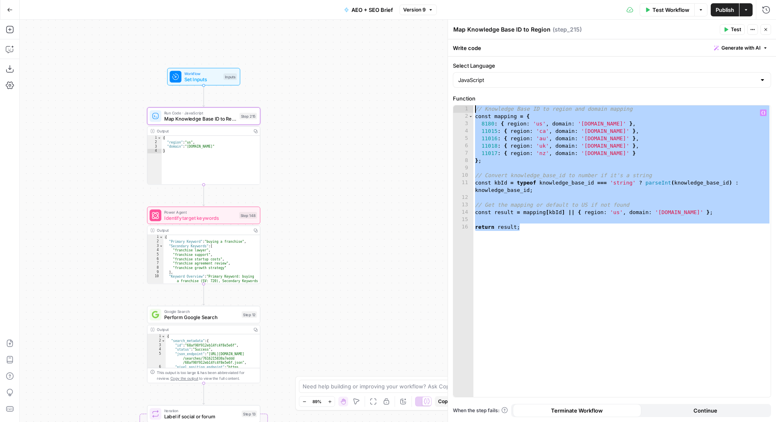
click at [595, 244] on div "// Knowledge Base ID to region and domain mapping const mapping = { 8180 : { re…" at bounding box center [622, 258] width 298 height 307
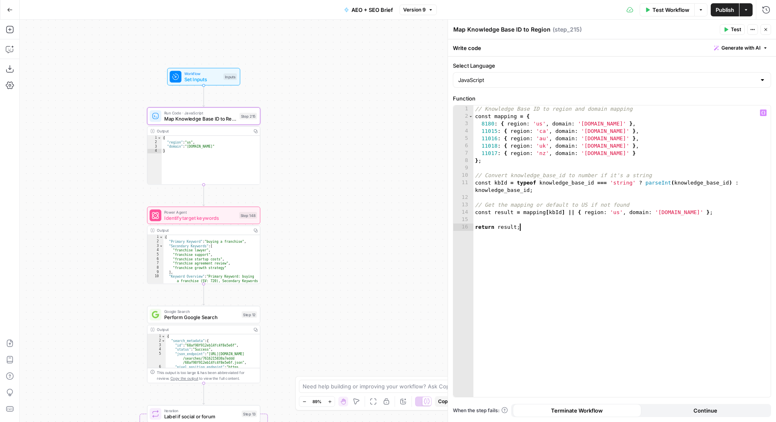
type textarea "**********"
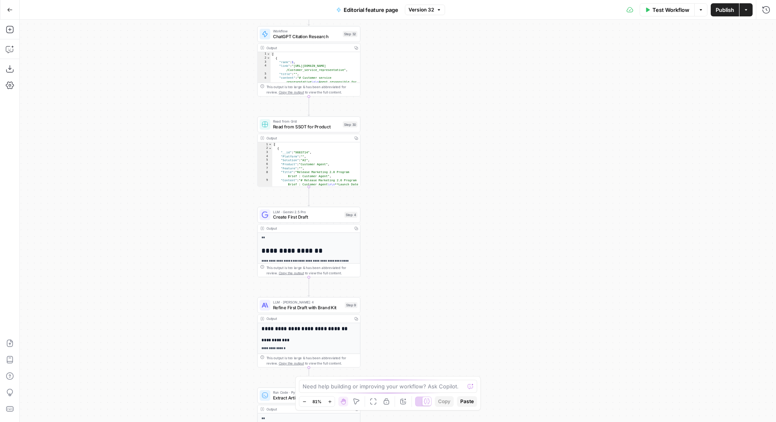
drag, startPoint x: 406, startPoint y: 70, endPoint x: 417, endPoint y: 112, distance: 43.6
click at [417, 113] on div "**********" at bounding box center [398, 221] width 756 height 403
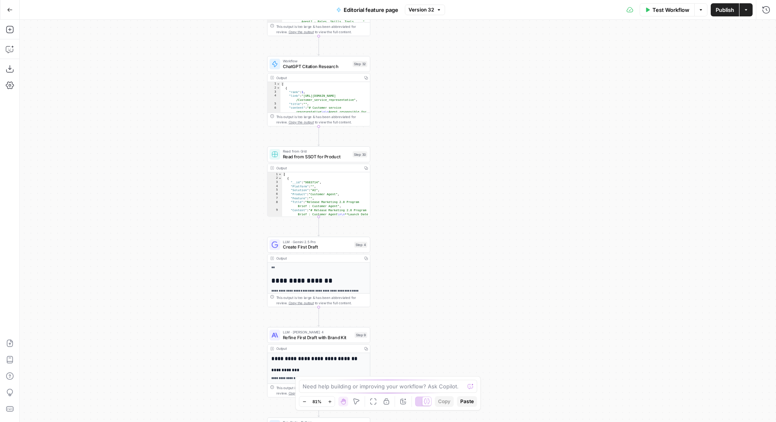
click at [311, 156] on span "Read from SSOT for Product" at bounding box center [316, 157] width 67 height 7
type input "Messaging SSOT"
type input "SSOT"
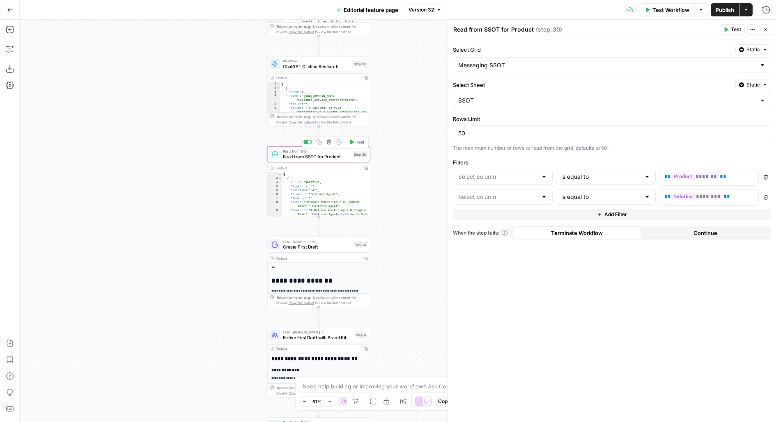
type input "Product"
type input "Solution"
drag, startPoint x: 413, startPoint y: 147, endPoint x: 413, endPoint y: 45, distance: 102.2
click at [413, 46] on div "**********" at bounding box center [398, 221] width 756 height 403
